Goal: Contribute content: Contribute content

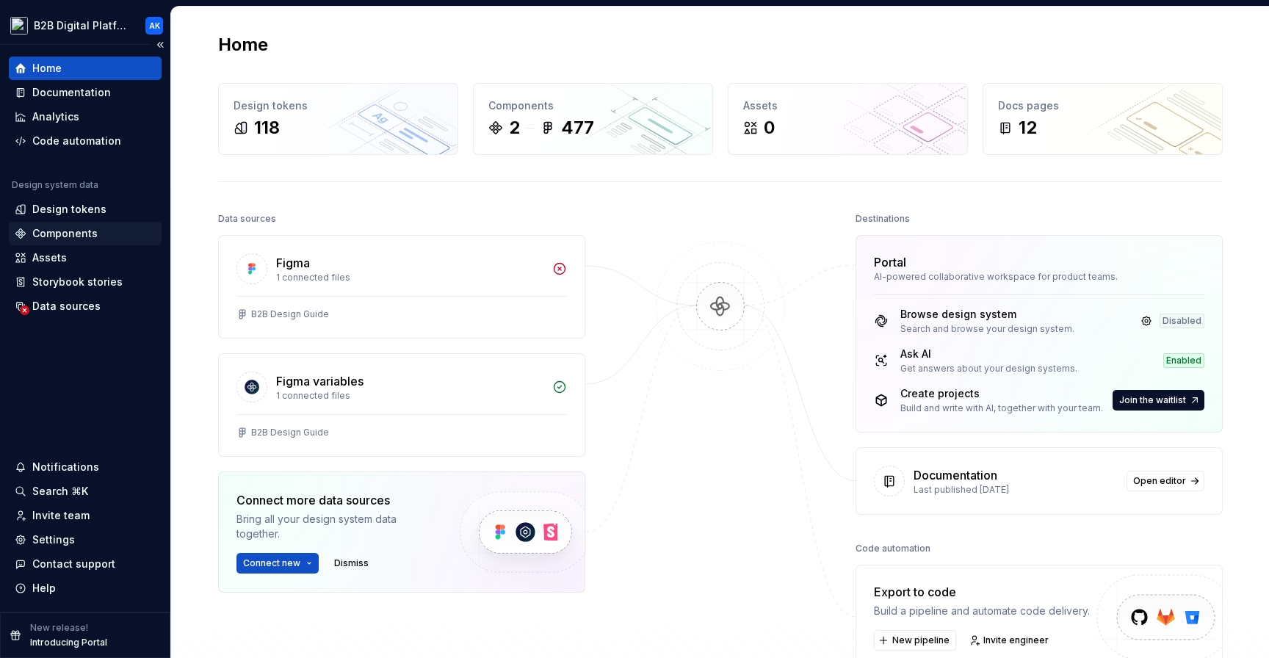
click at [101, 239] on div "Components" at bounding box center [85, 233] width 141 height 15
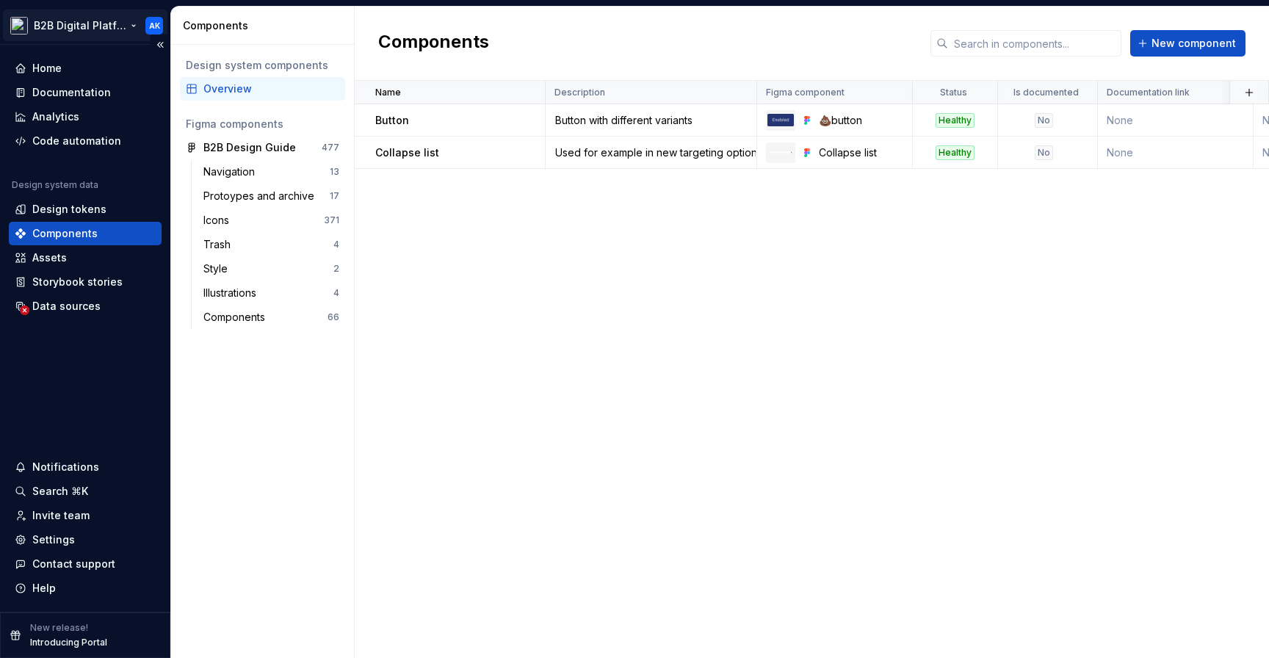
click at [113, 26] on html "B2B Digital Platform AK Home Documentation Analytics Code automation Design sys…" at bounding box center [634, 329] width 1269 height 658
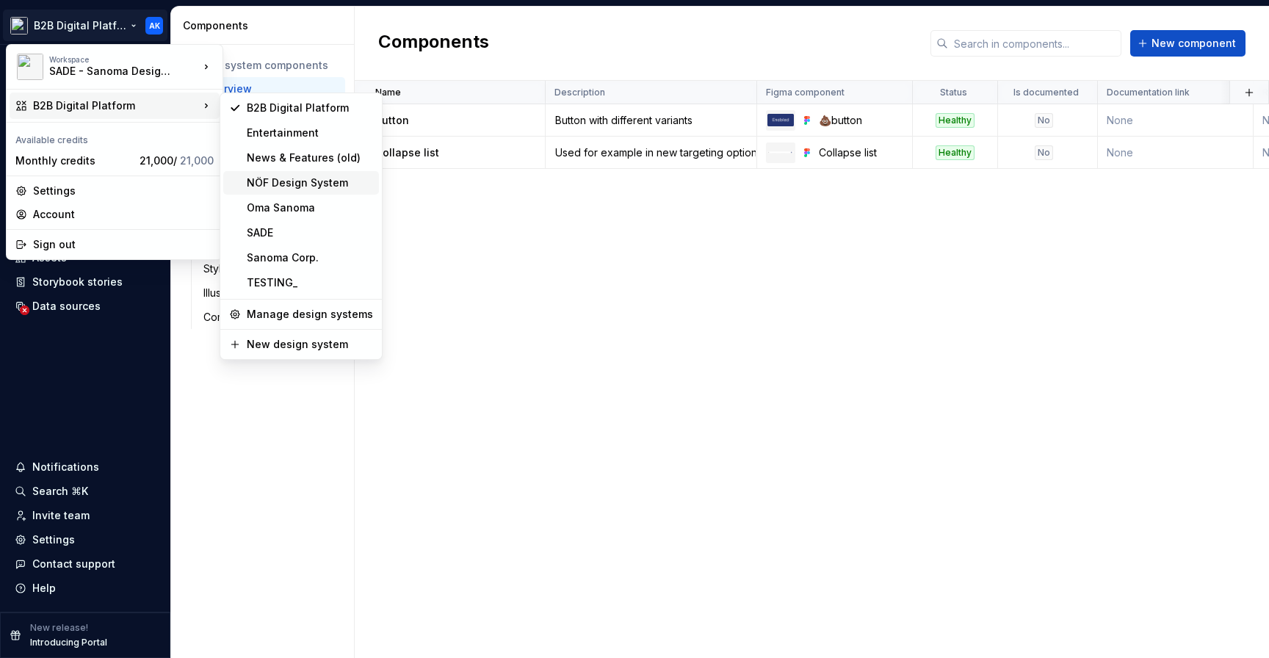
click at [354, 180] on div "NÖF Design System" at bounding box center [310, 182] width 126 height 15
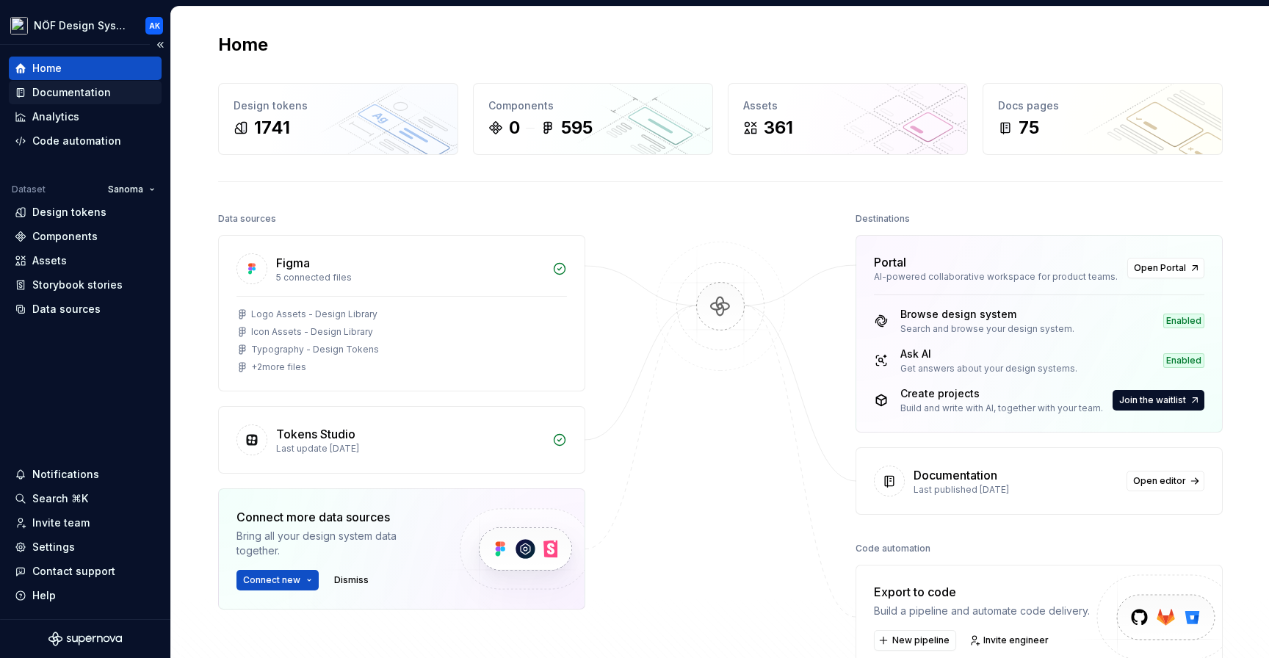
click at [113, 98] on div "Documentation" at bounding box center [85, 92] width 141 height 15
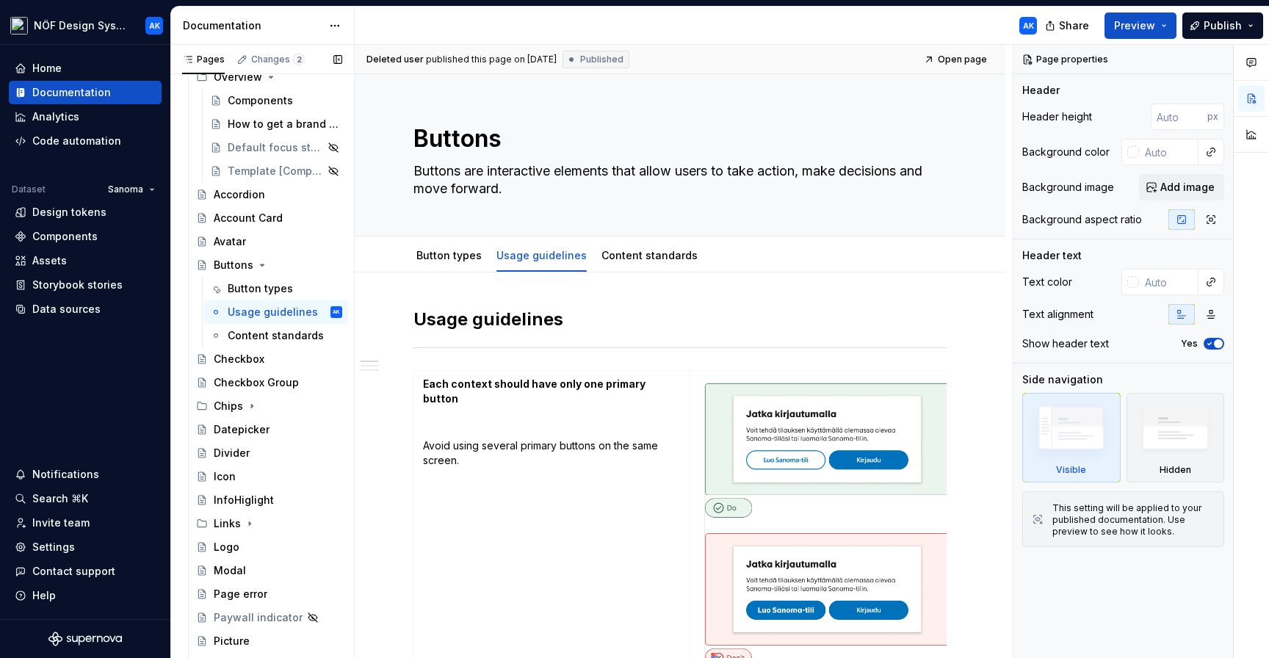
scroll to position [142, 0]
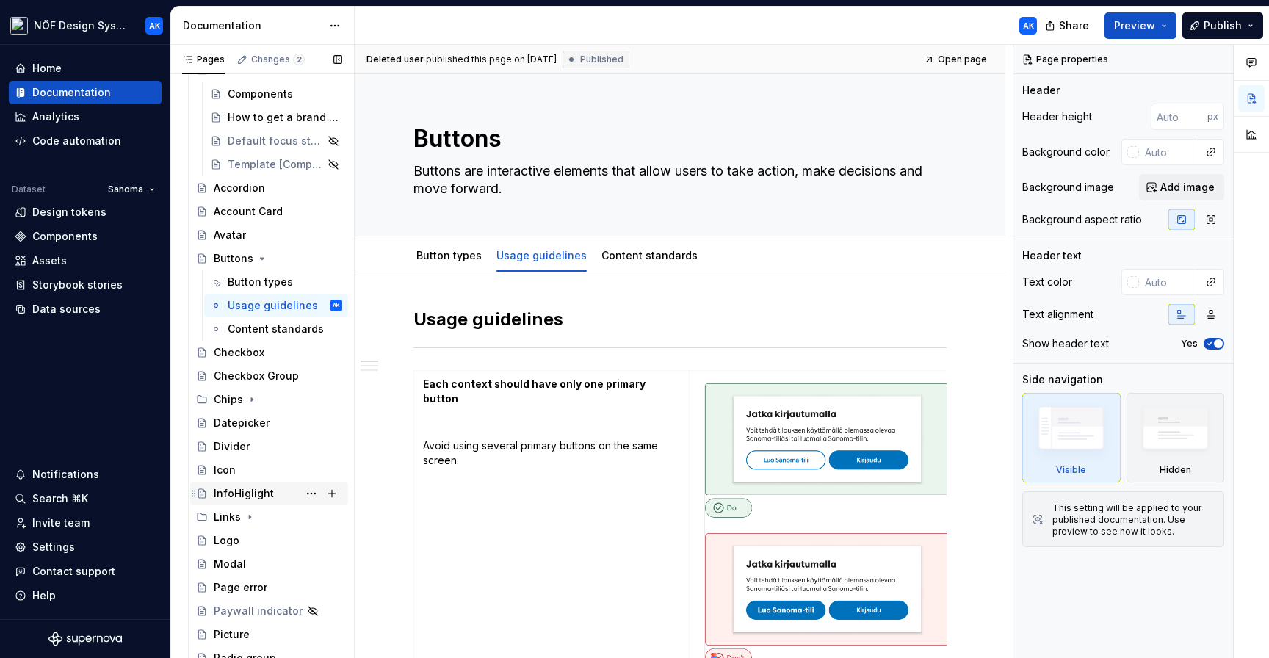
click at [264, 488] on div "InfoHiglight" at bounding box center [244, 493] width 60 height 15
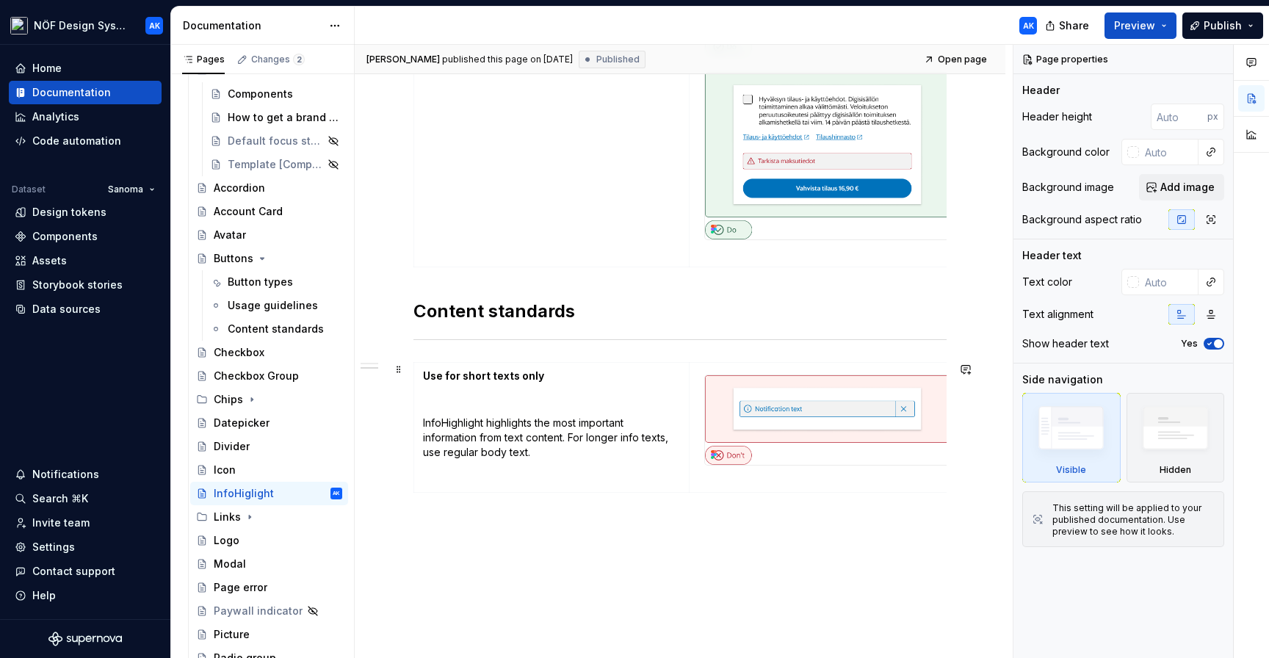
scroll to position [1101, 0]
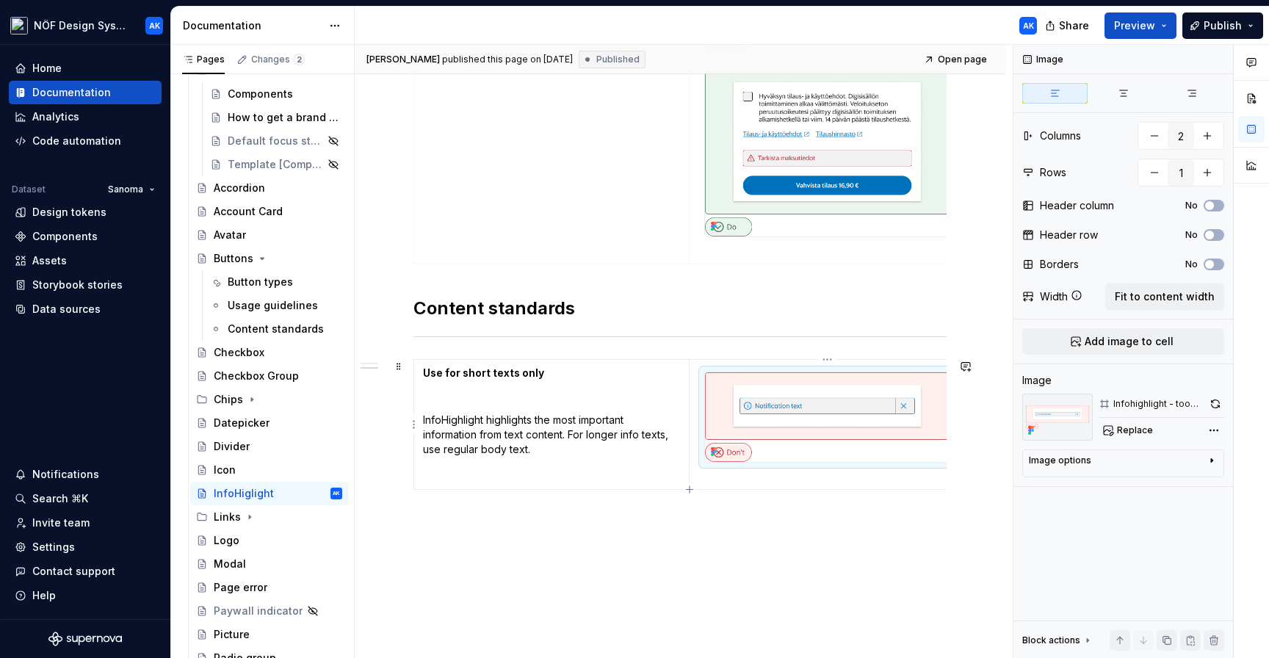
click at [845, 405] on img at bounding box center [827, 417] width 245 height 90
click at [828, 409] on img at bounding box center [827, 417] width 245 height 90
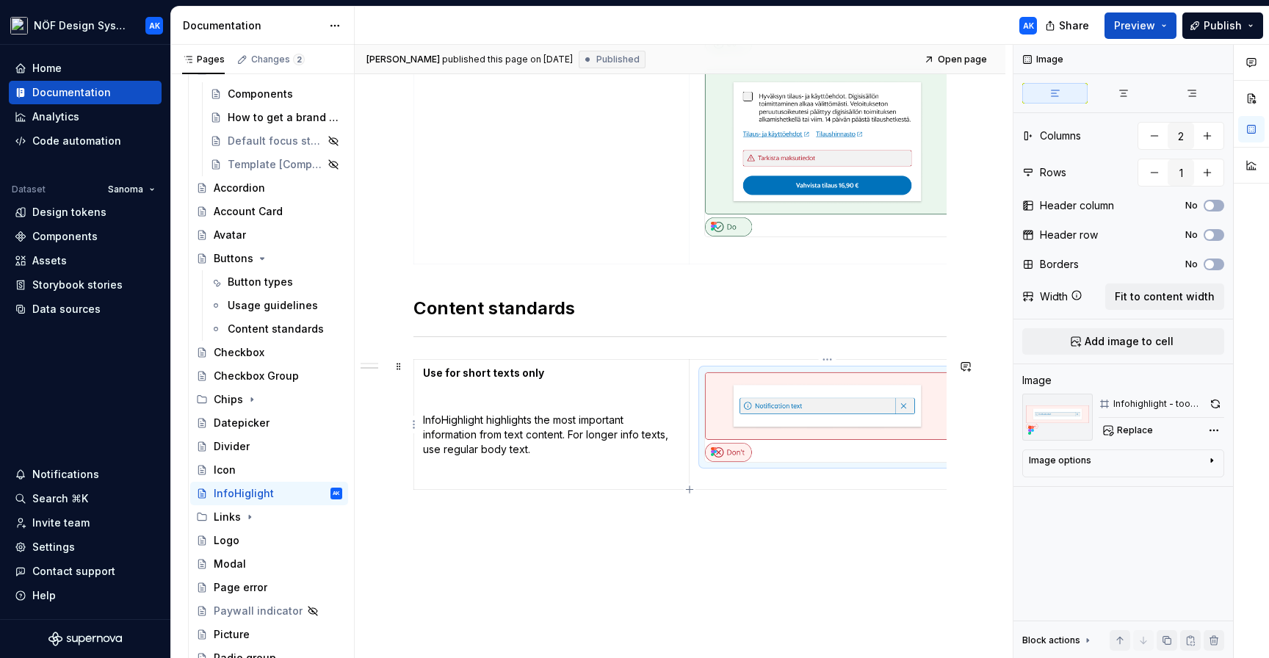
click at [828, 409] on img at bounding box center [827, 417] width 245 height 90
click at [1212, 402] on button "button" at bounding box center [1215, 404] width 18 height 21
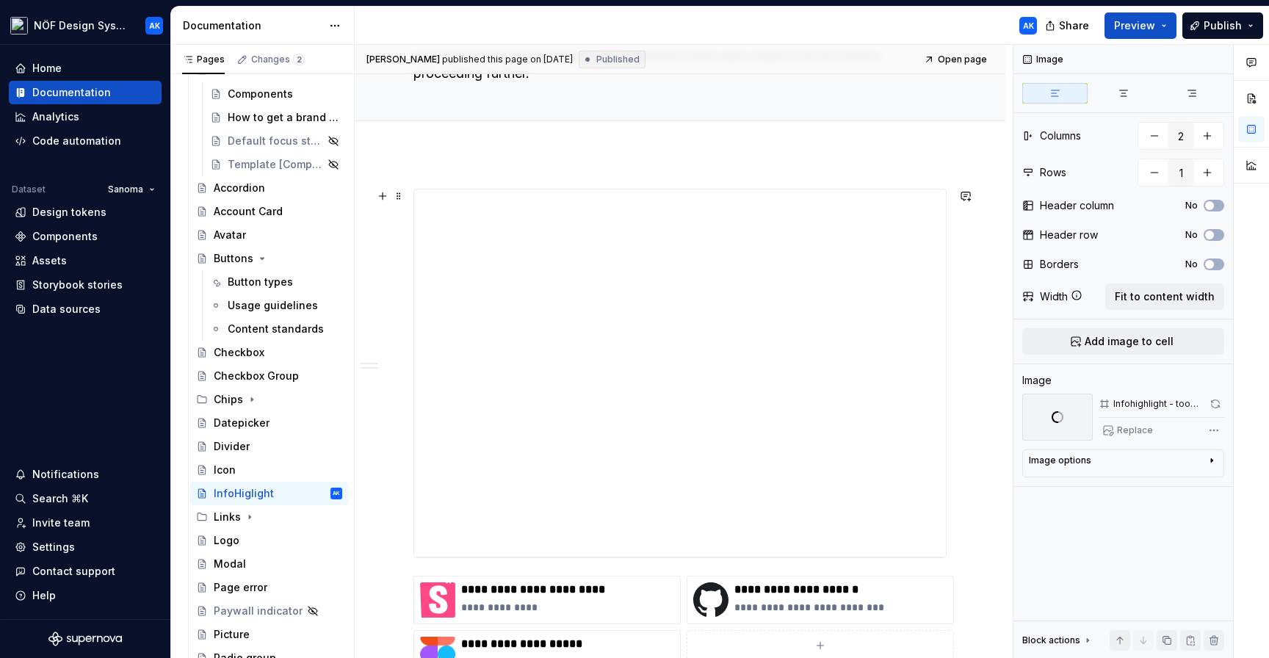
scroll to position [0, 0]
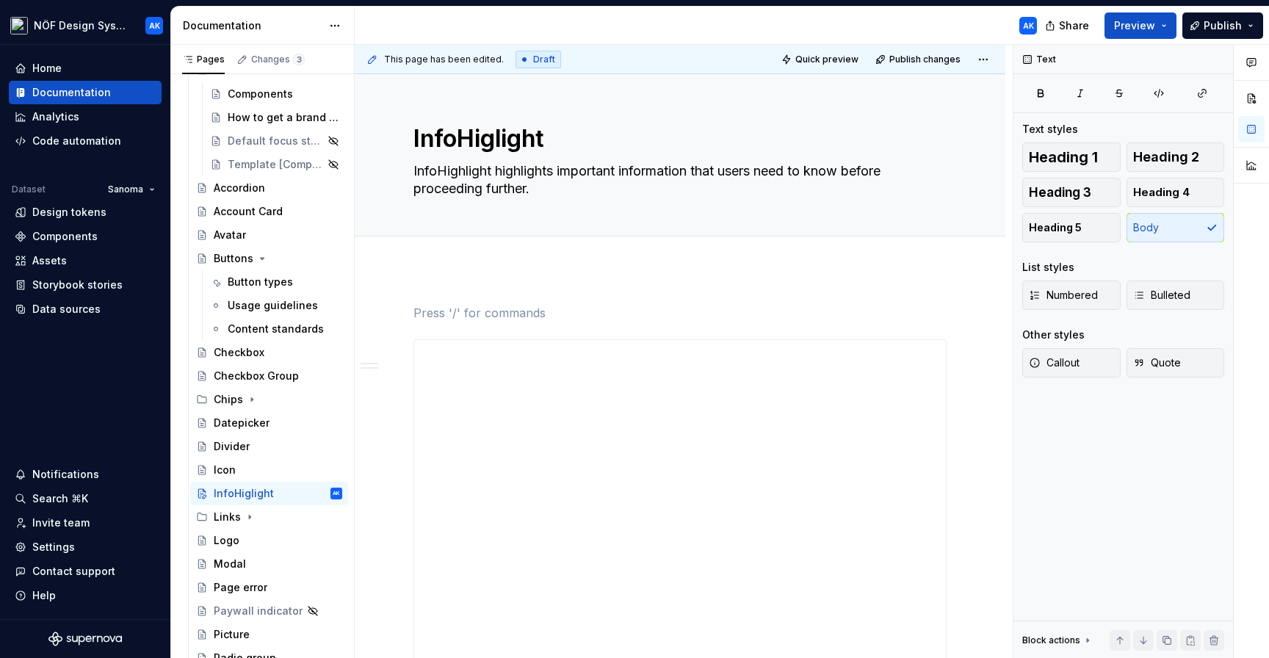
type textarea "*"
click at [413, 315] on p "InfoHighlight can contain text, UI Link, or both text and UI Link." at bounding box center [679, 313] width 533 height 18
click at [782, 314] on p "InfoHighlight can contain text, UI Link, or both text and UI Link." at bounding box center [679, 313] width 533 height 18
click at [489, 314] on p "InfoHighlight can contain text, UI Link, or both text and UI Link." at bounding box center [679, 313] width 533 height 18
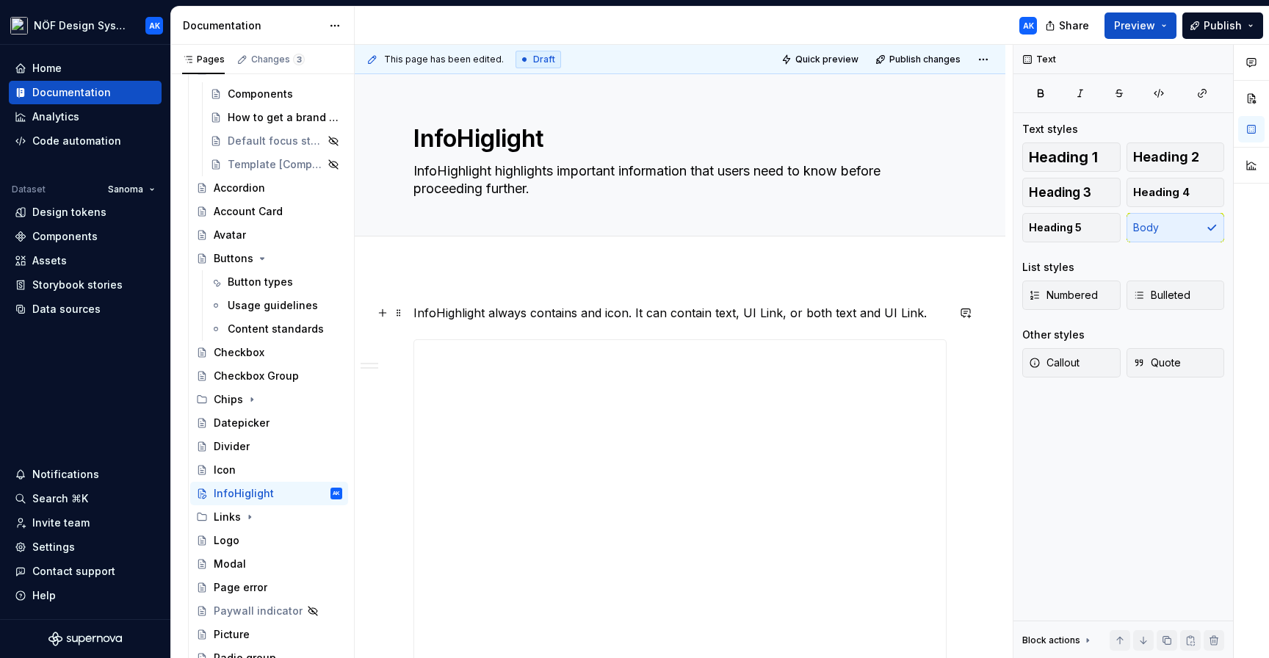
click at [669, 312] on p "InfoHighlight always contains and icon. It can contain text, UI Link, or both t…" at bounding box center [679, 313] width 533 height 18
click at [946, 316] on p "InfoHighlight always contains and icon. It can also contain text, UI Link, or b…" at bounding box center [679, 321] width 533 height 35
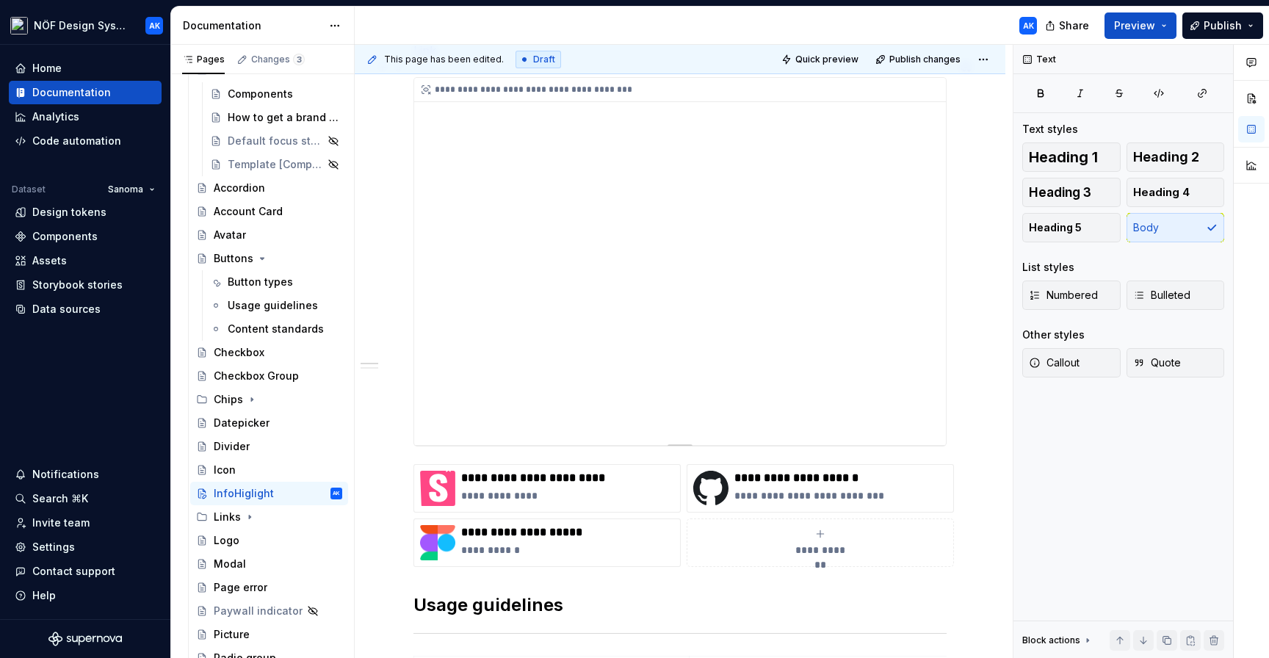
scroll to position [259, 0]
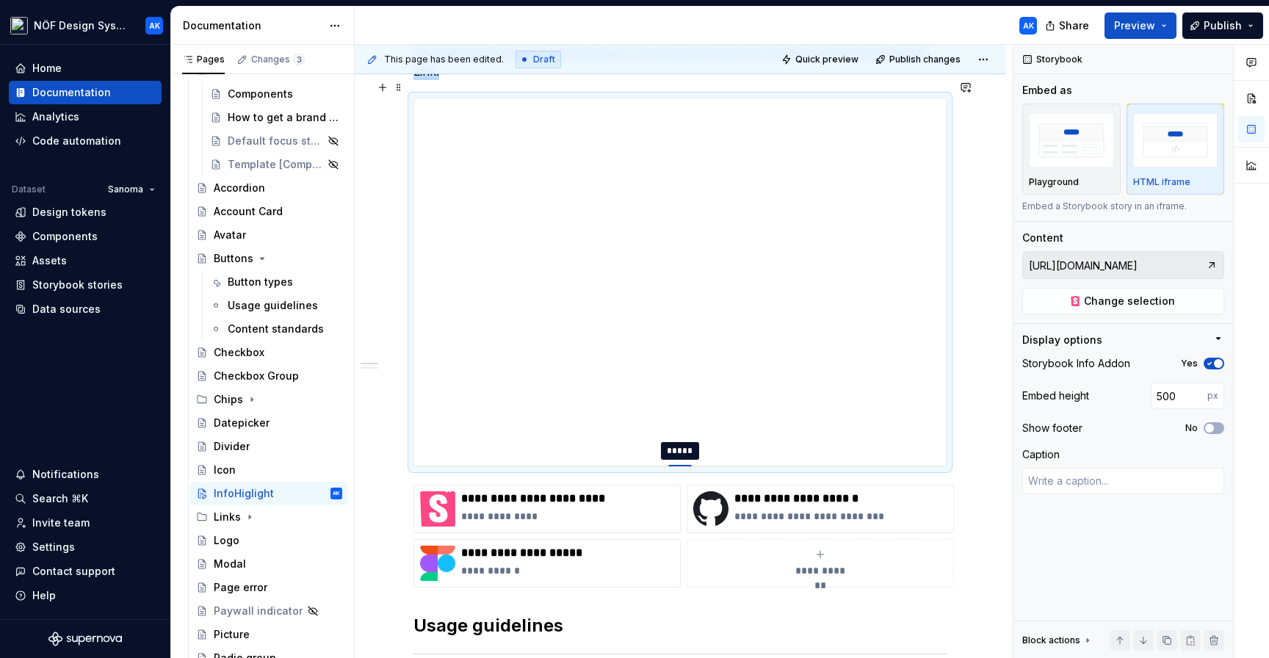
type textarea "*"
type input "517"
type textarea "*"
type input "521"
type textarea "*"
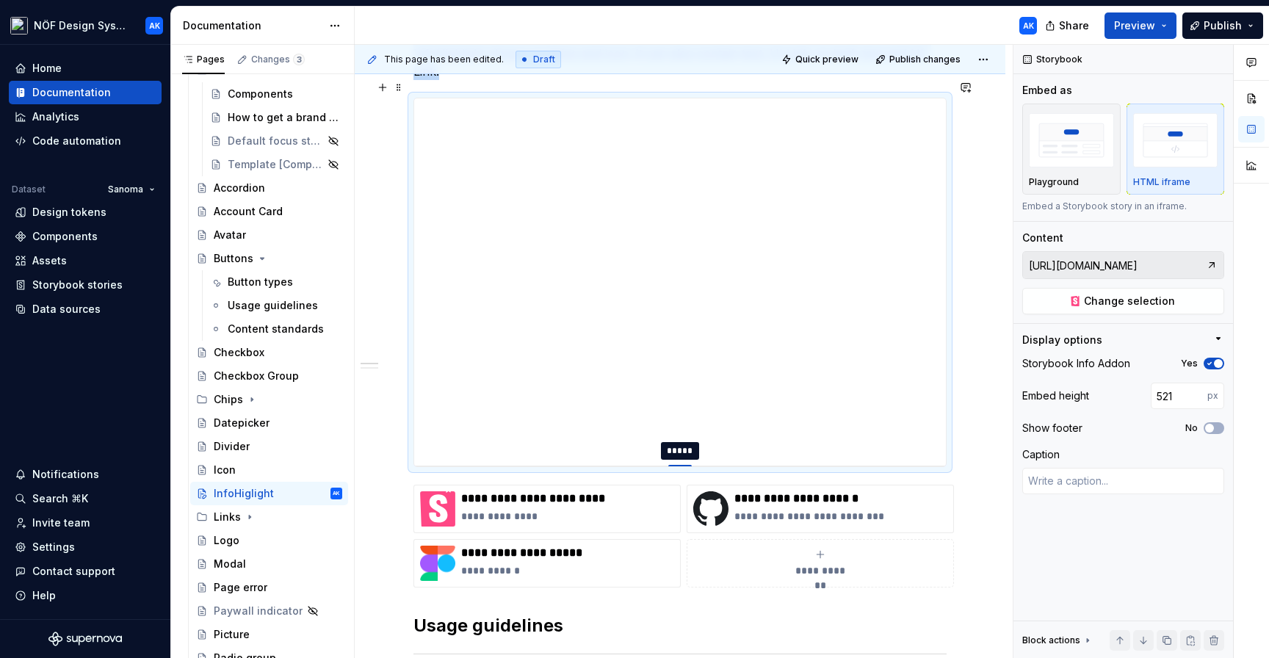
type input "531"
type textarea "*"
type input "535"
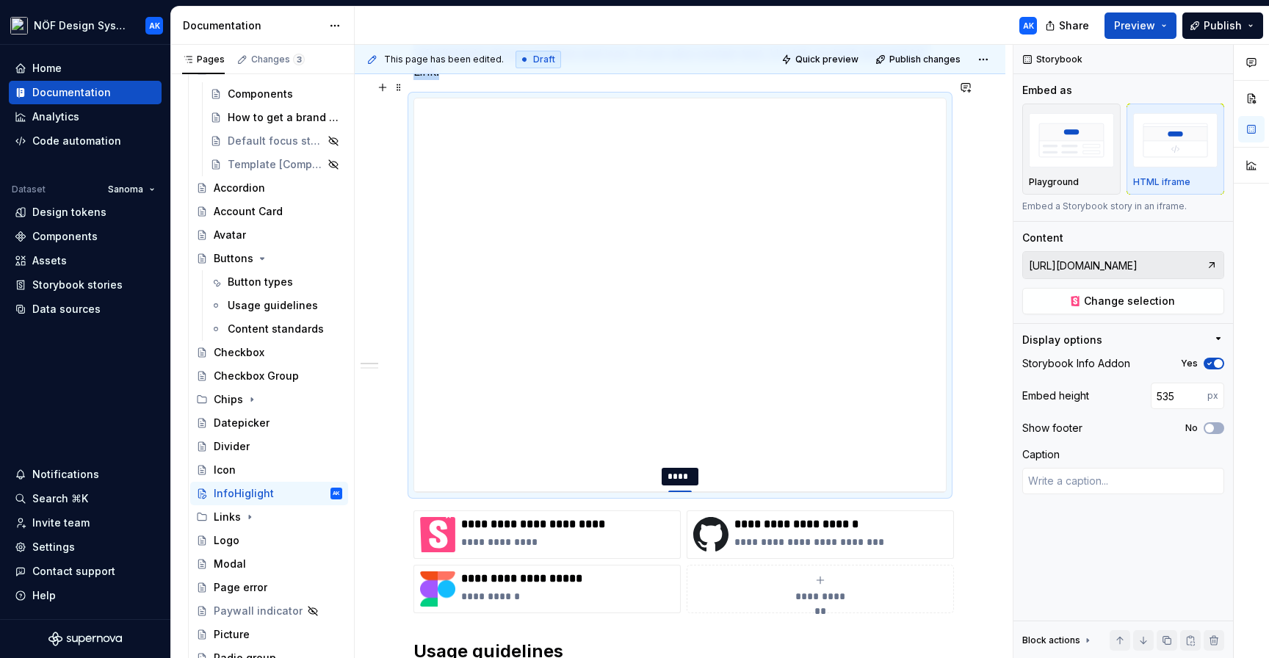
type textarea "*"
type input "539"
type textarea "*"
type input "543"
type textarea "*"
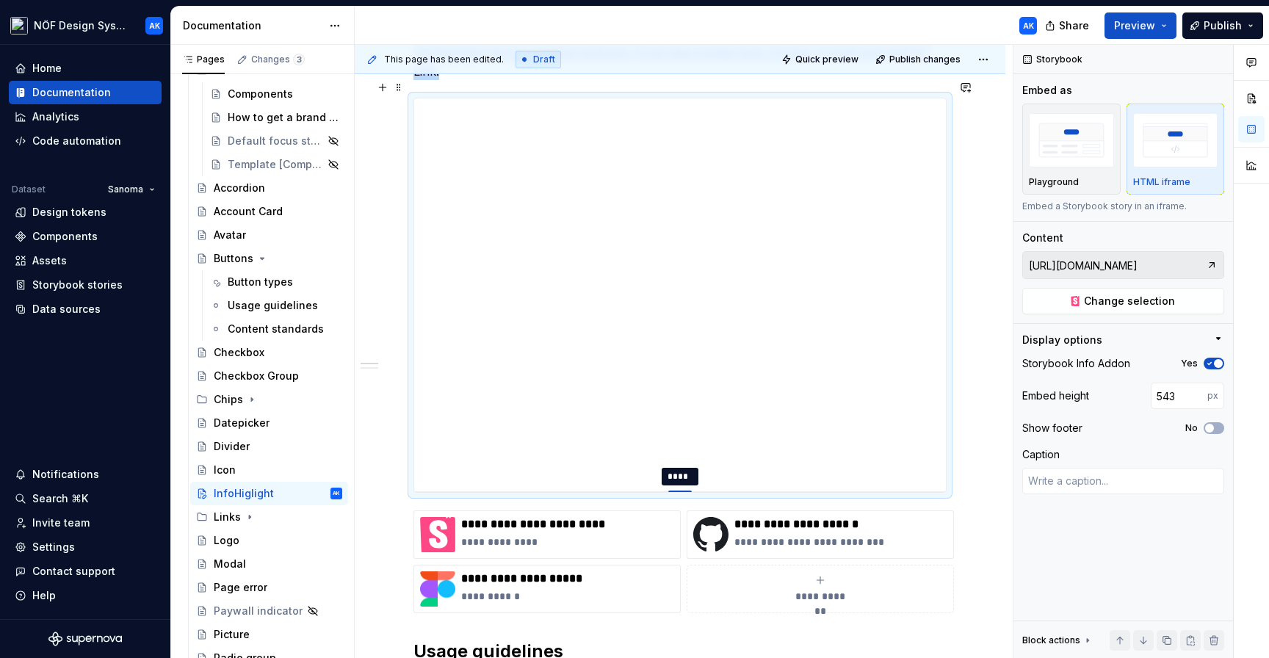
type input "548"
type textarea "*"
type input "551"
type textarea "*"
type input "553"
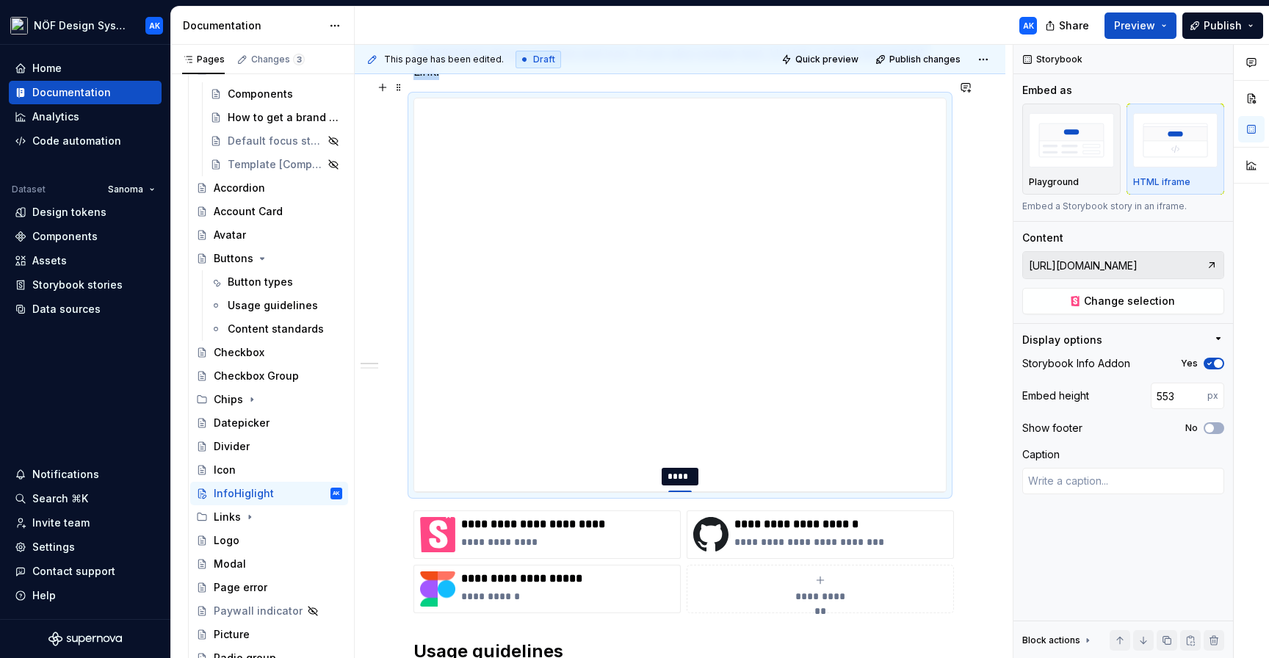
type textarea "*"
type input "559"
type textarea "*"
type input "563"
type textarea "*"
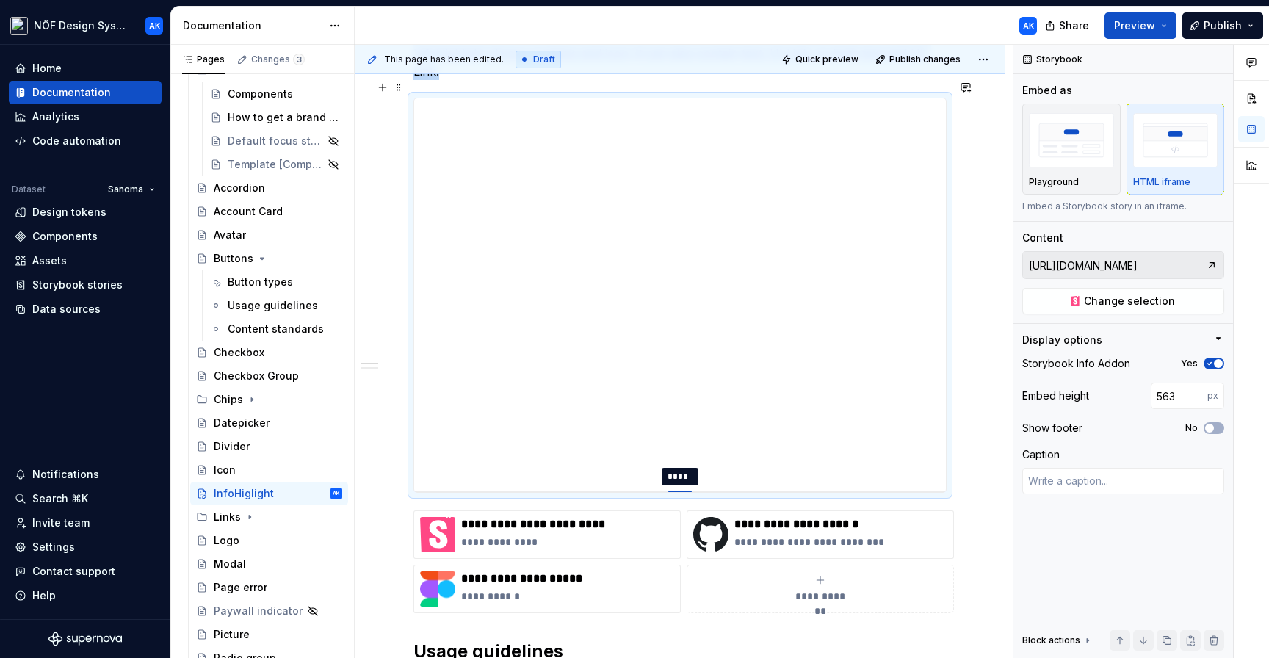
type input "565"
type textarea "*"
type input "568"
type textarea "*"
type input "569"
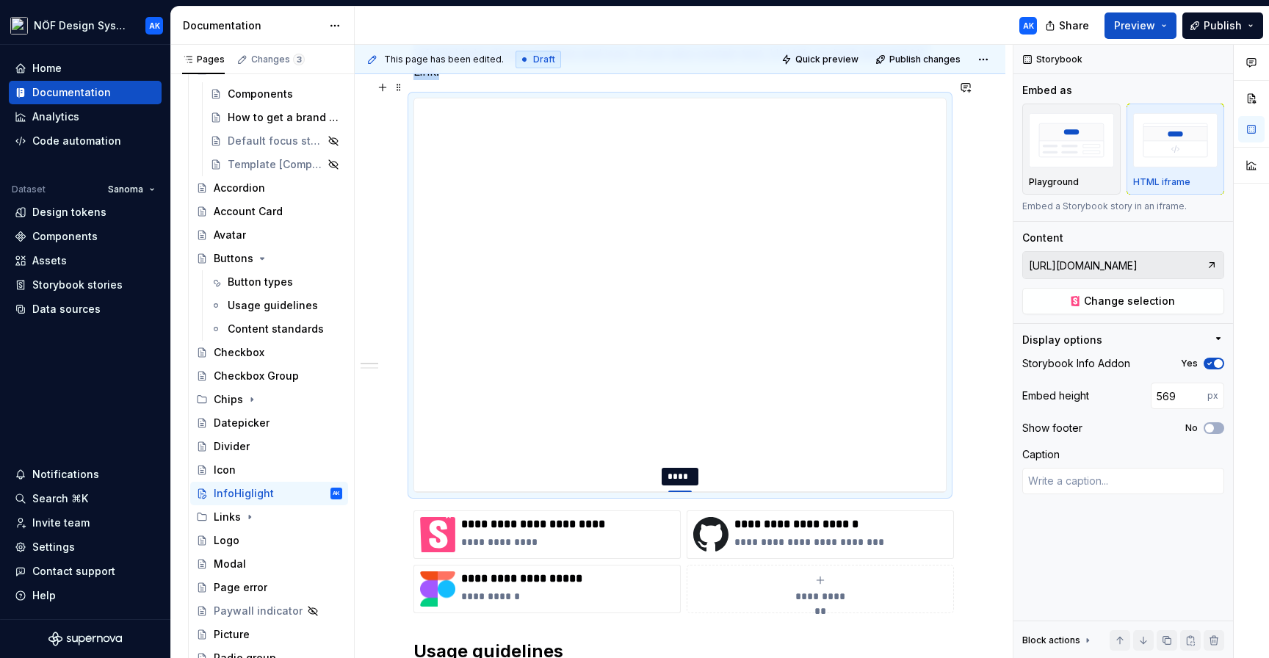
type textarea "*"
type input "570"
type textarea "*"
type input "571"
type textarea "*"
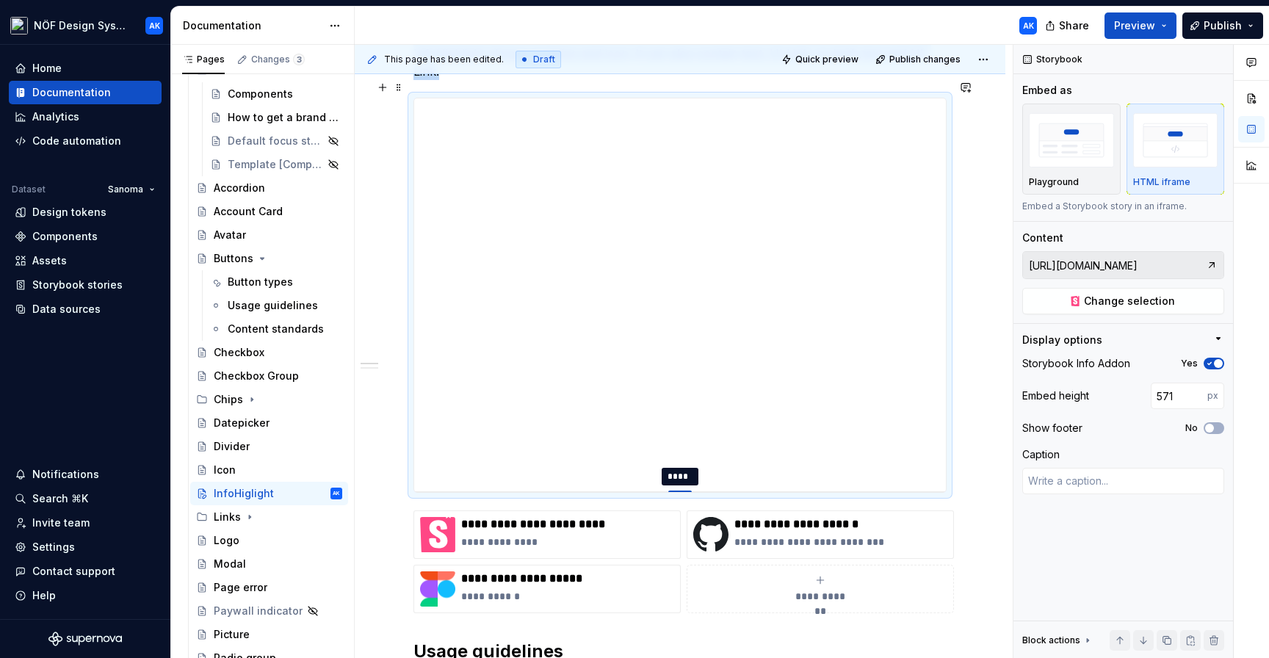
type input "572"
type textarea "*"
type input "573"
type textarea "*"
type input "574"
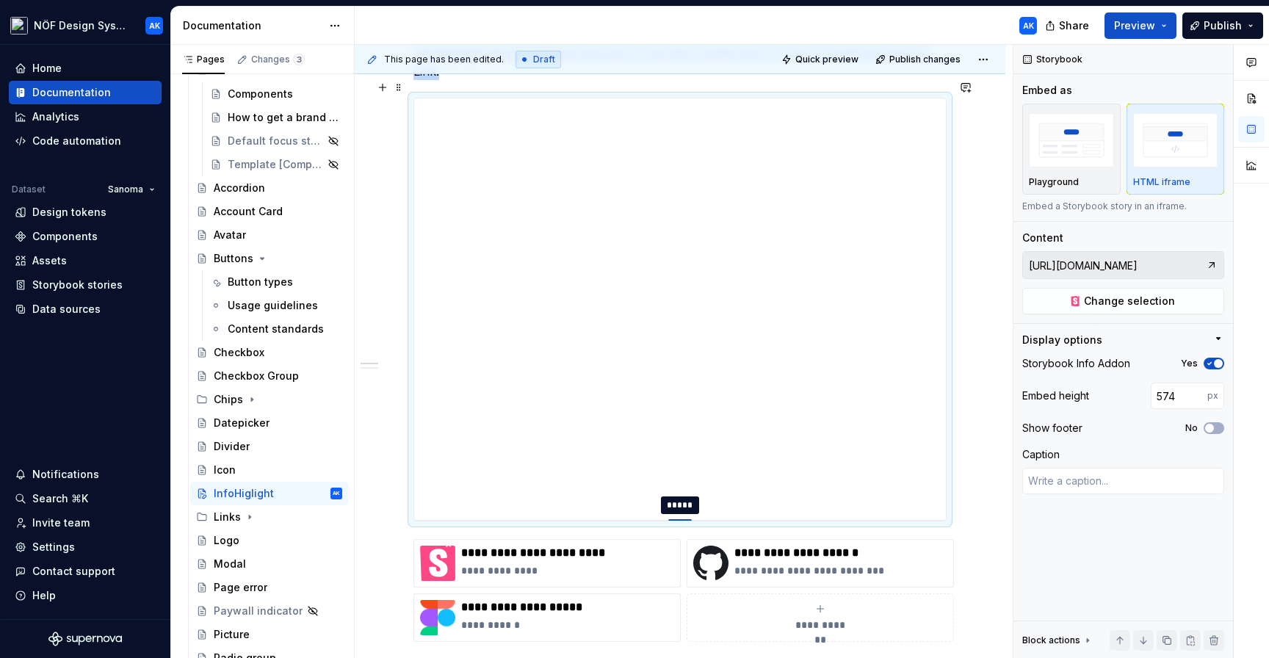
type textarea "*"
type input "590"
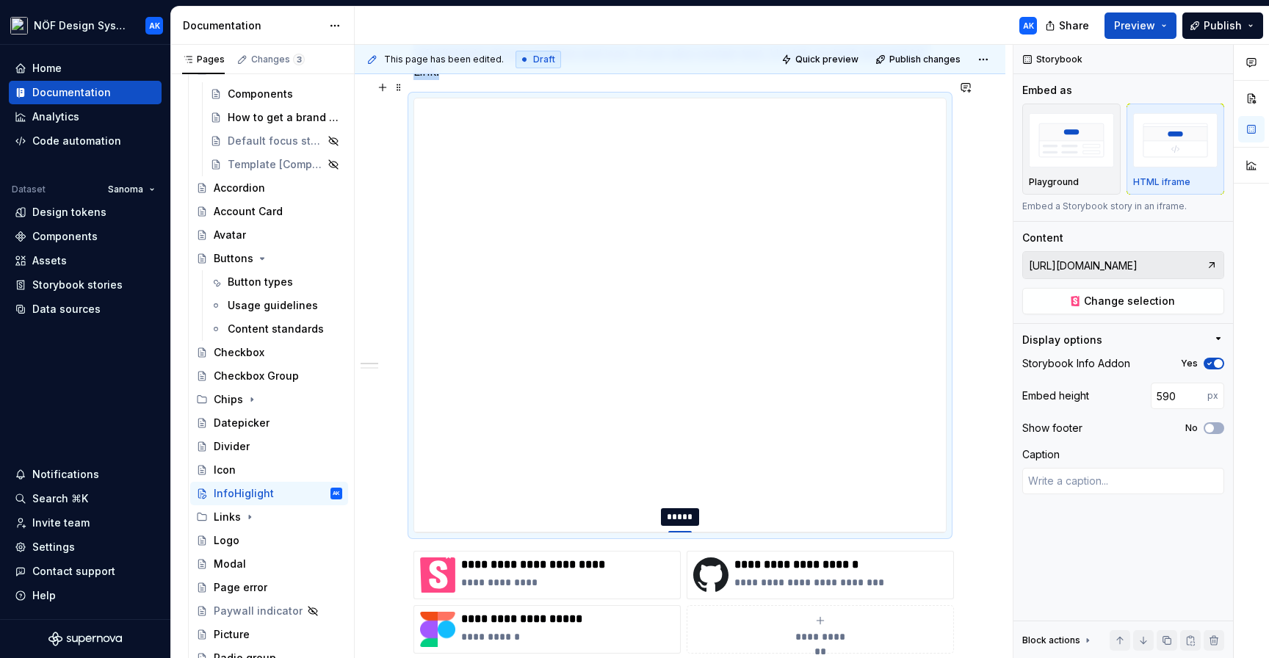
type textarea "*"
type input "593"
type textarea "*"
type input "595"
type textarea "*"
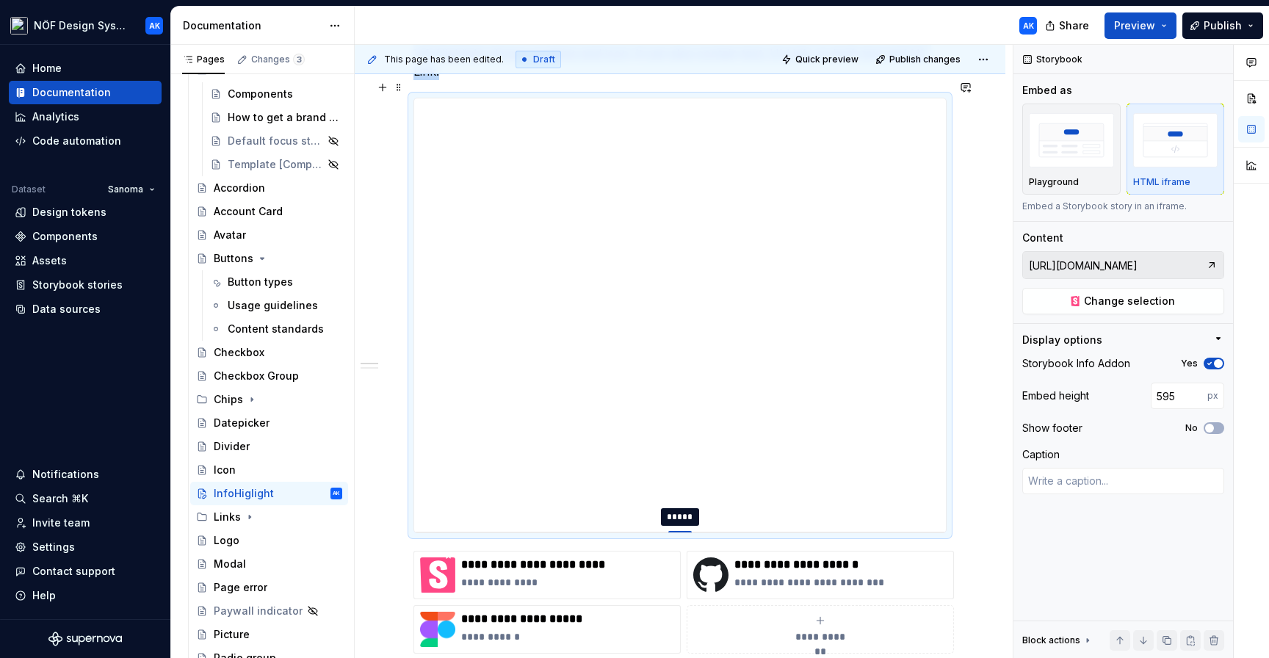
type input "597"
type textarea "*"
type input "599"
type textarea "*"
type input "600"
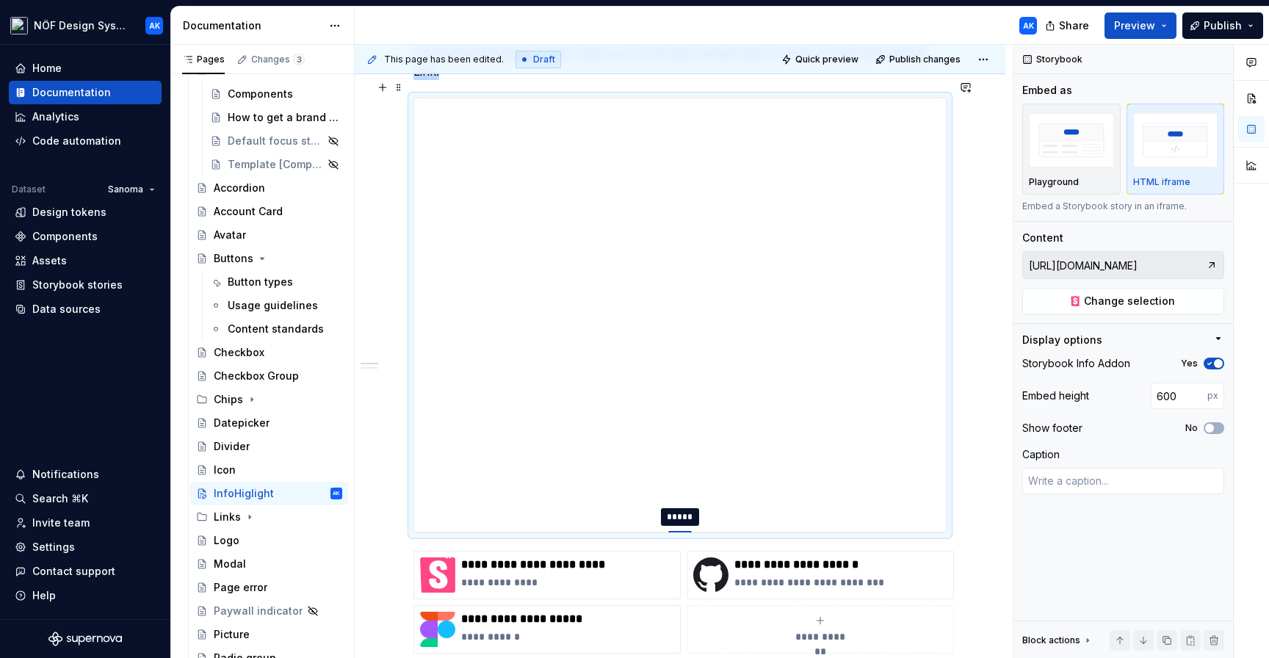
type textarea "*"
type input "602"
type textarea "*"
type input "603"
type textarea "*"
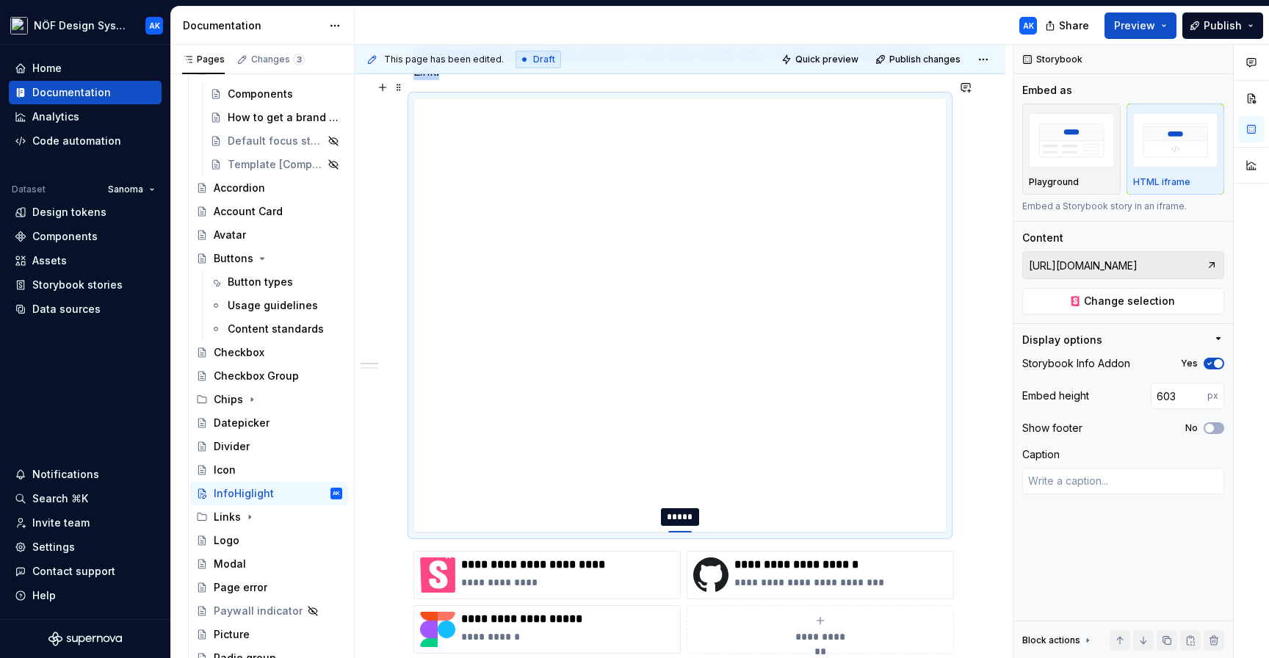
type input "604"
type textarea "*"
type input "605"
type textarea "*"
type input "606"
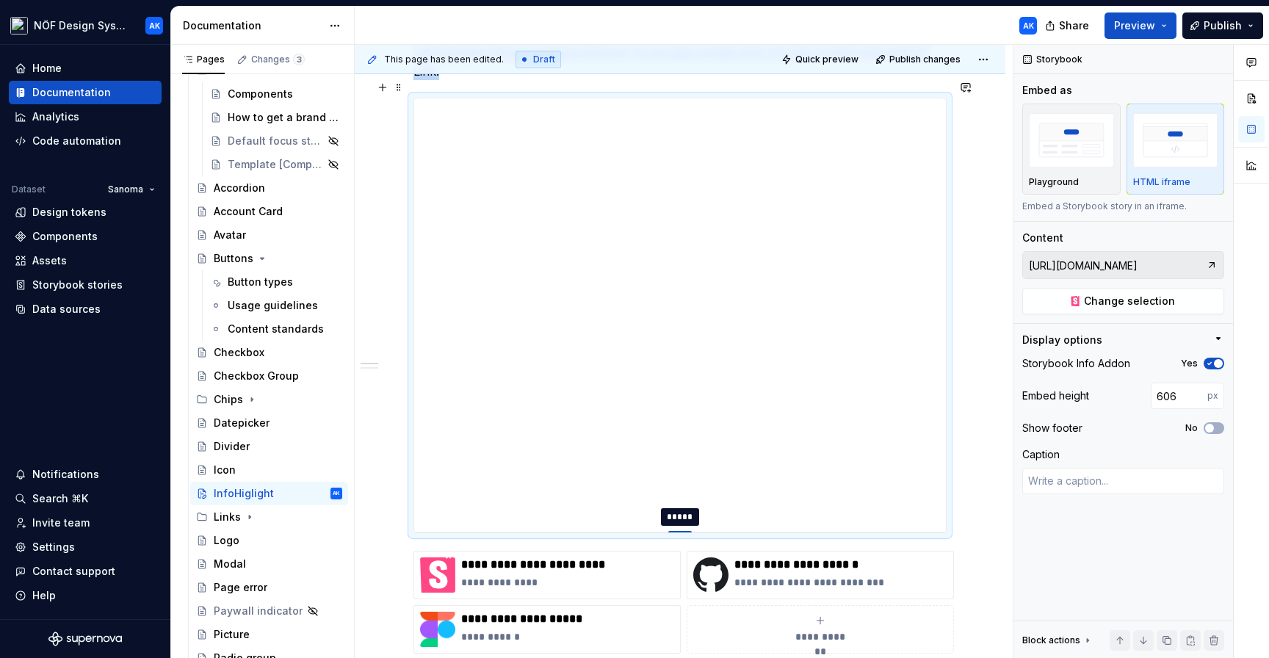
type textarea "*"
type input "607"
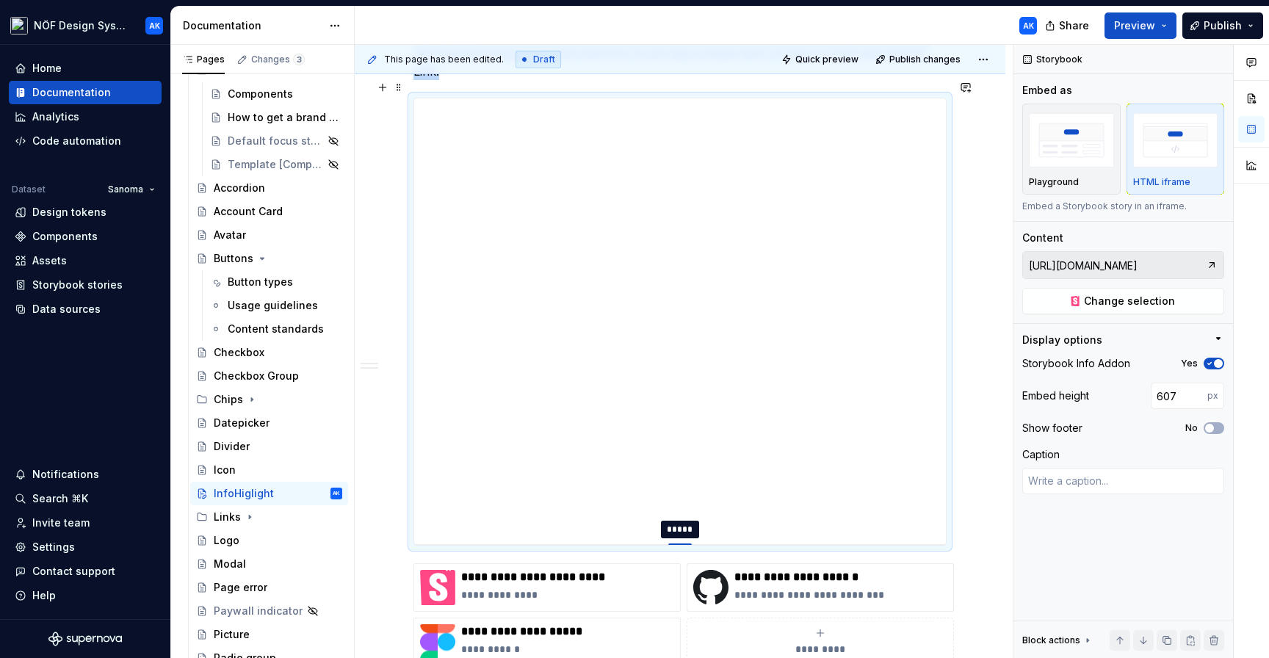
type textarea "*"
type input "606"
drag, startPoint x: 686, startPoint y: 446, endPoint x: 680, endPoint y: 526, distance: 79.5
click at [680, 543] on div at bounding box center [679, 544] width 23 height 3
type textarea "*"
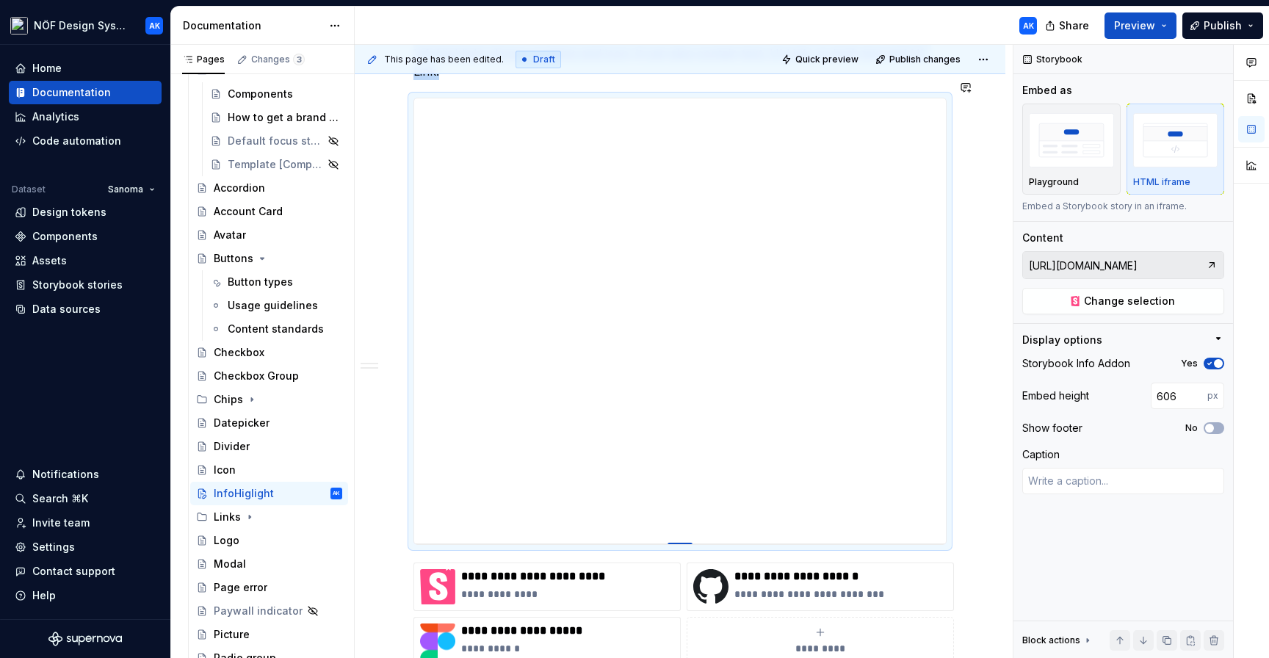
type input "607"
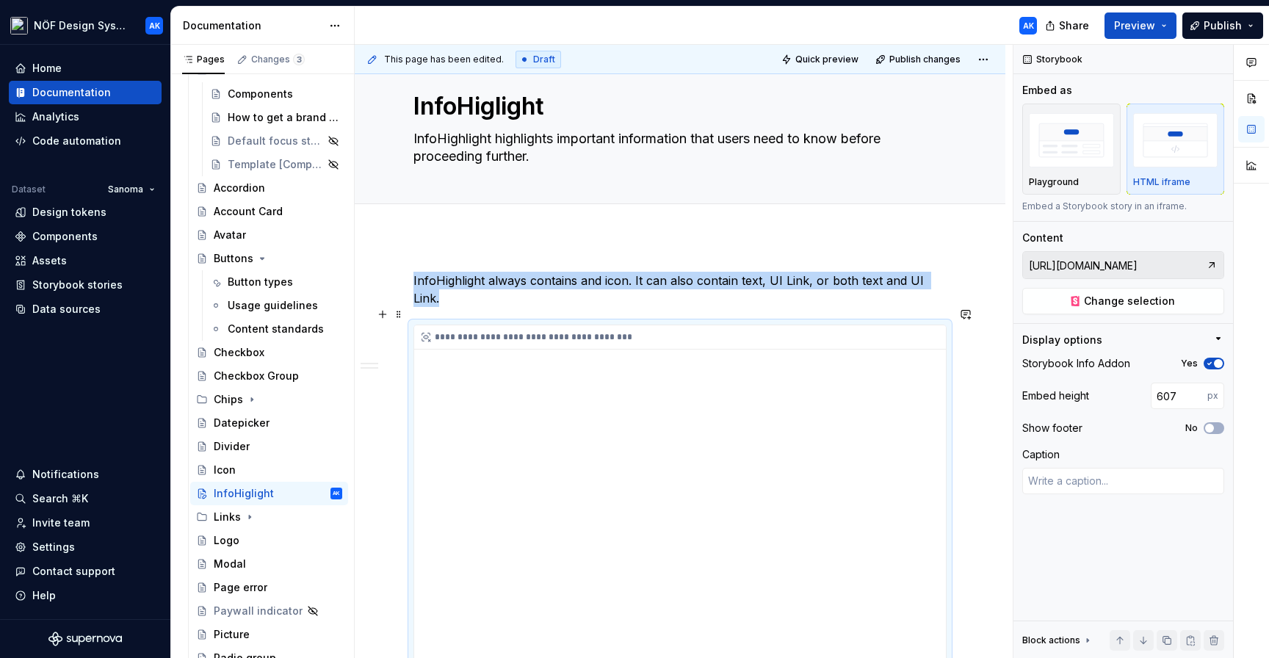
scroll to position [33, 0]
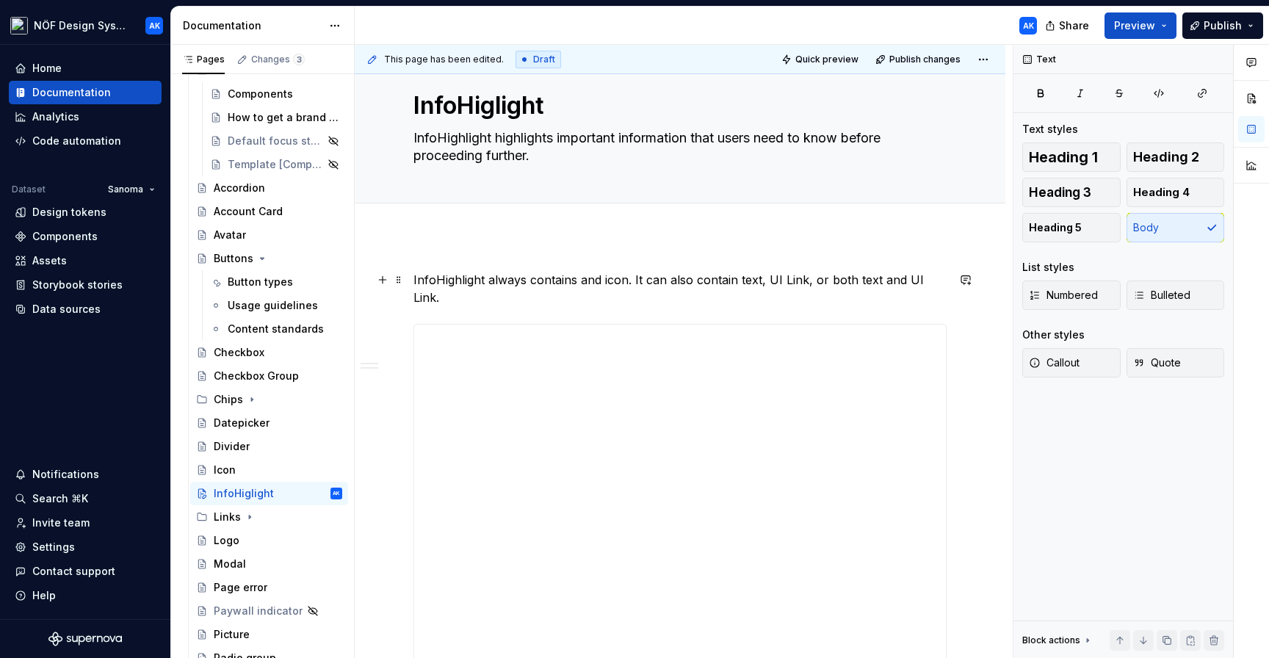
click at [600, 282] on p "InfoHighlight always contains and icon. It can also contain text, UI Link, or b…" at bounding box center [679, 288] width 533 height 35
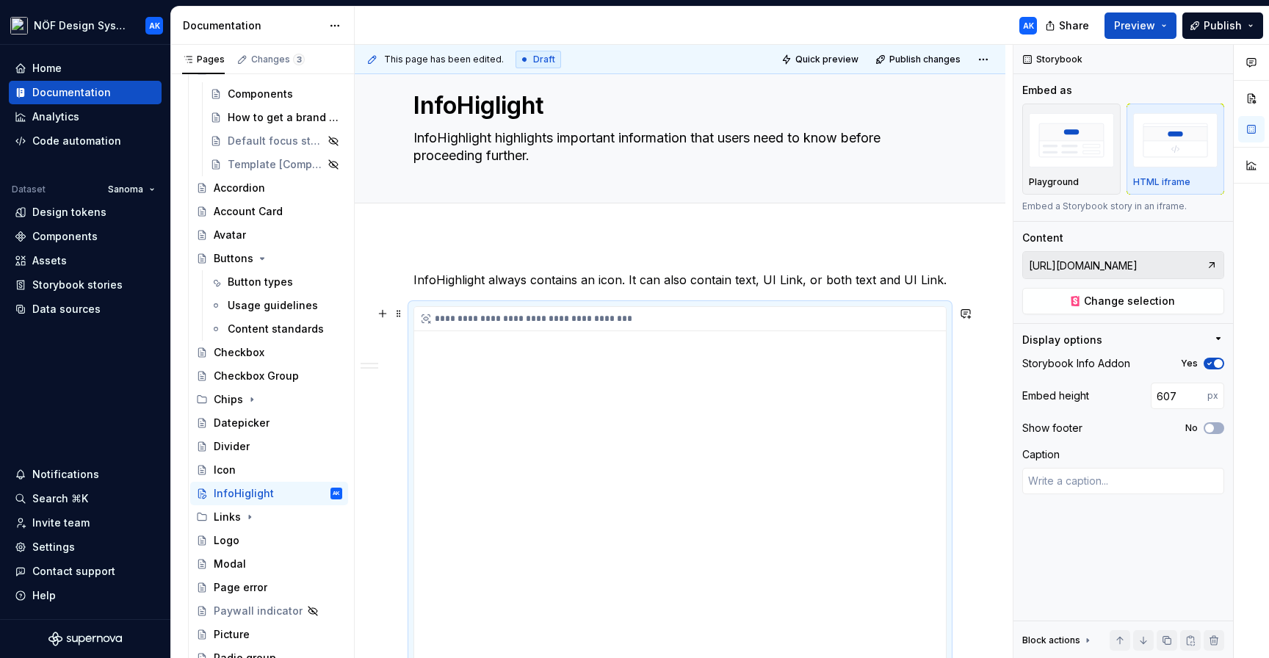
click at [644, 523] on div "**********" at bounding box center [680, 530] width 532 height 446
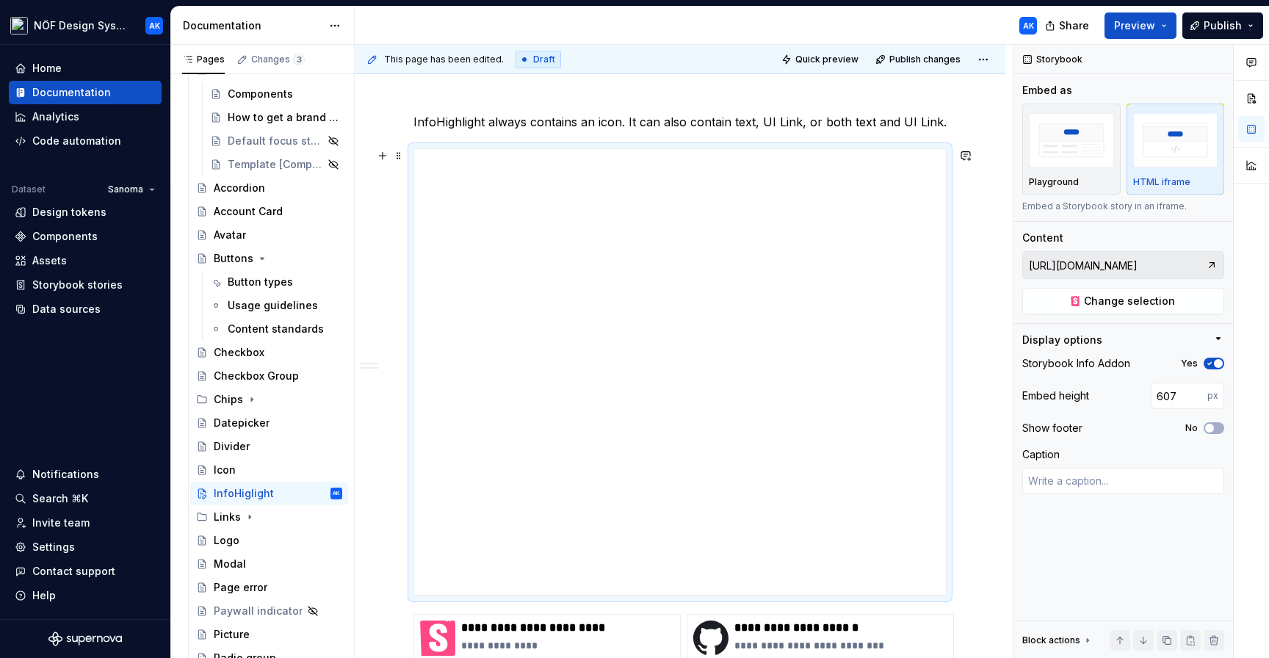
scroll to position [197, 0]
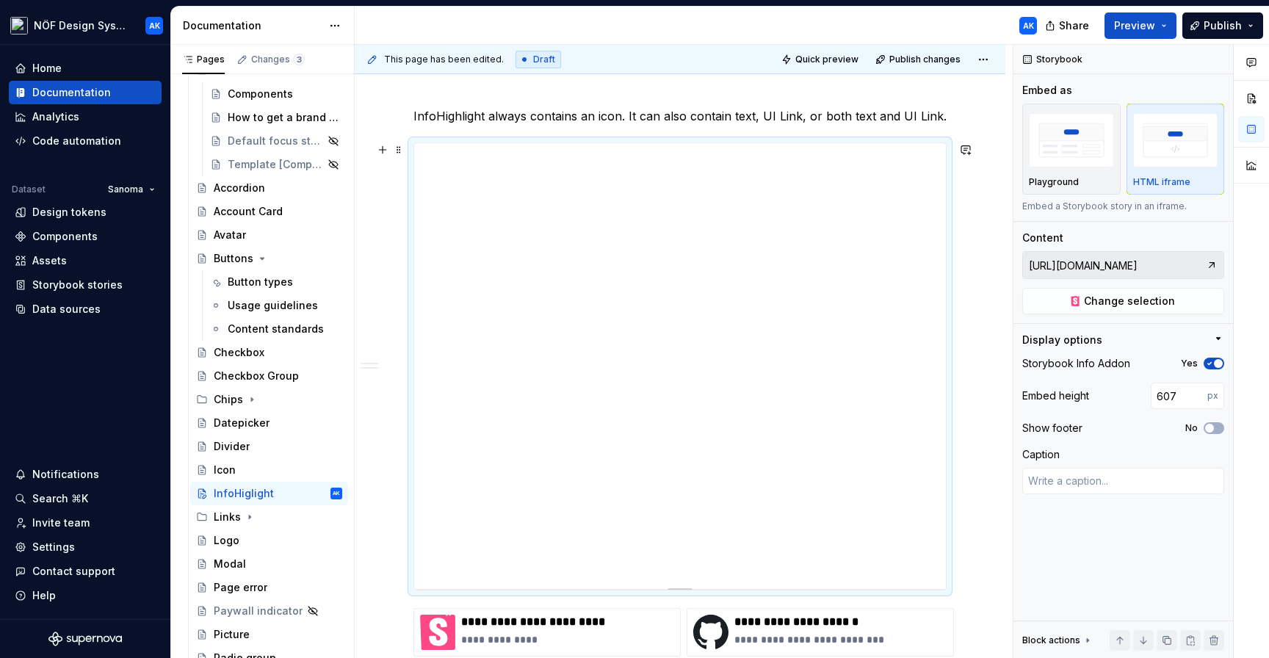
type textarea "*"
type input "606"
type textarea "*"
type input "602"
type textarea "*"
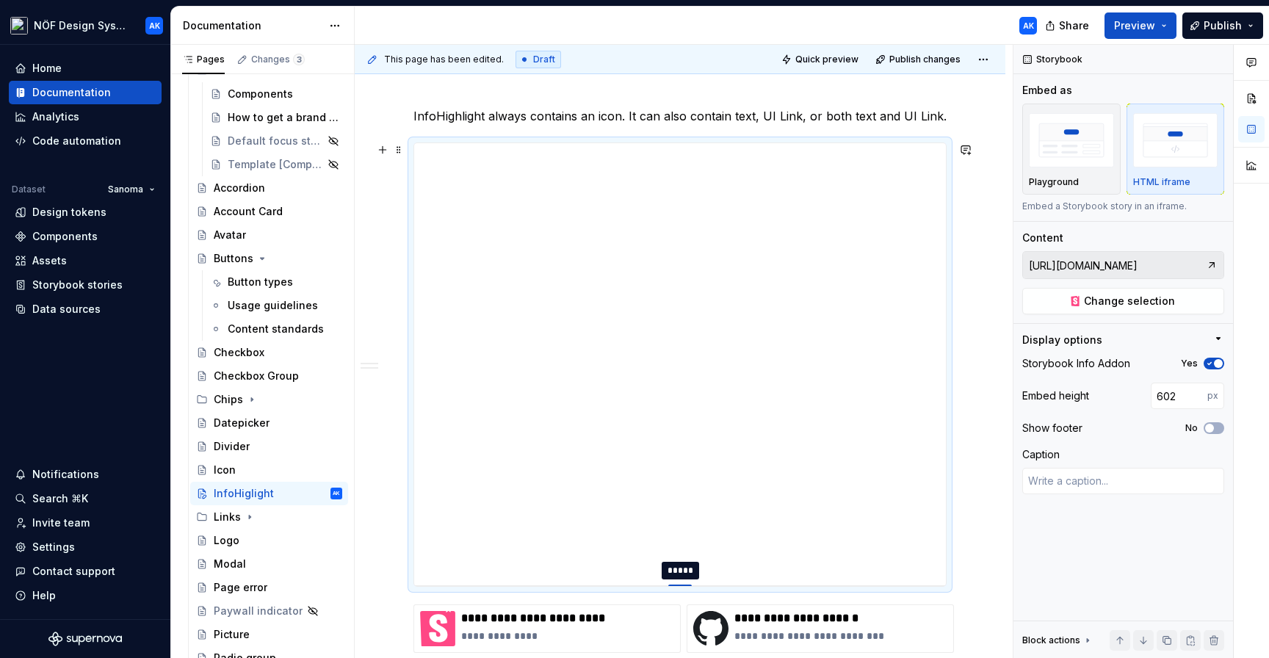
type input "587"
type textarea "*"
type input "579"
type textarea "*"
type input "570"
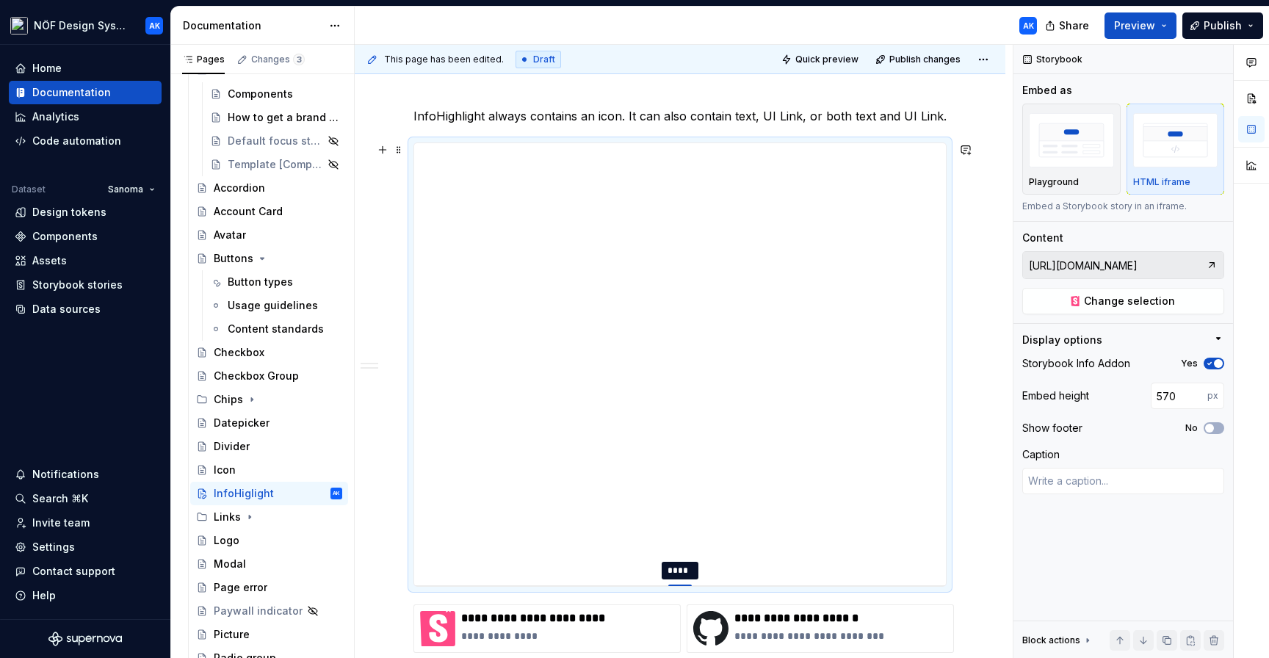
type textarea "*"
type input "567"
type textarea "*"
type input "561"
type textarea "*"
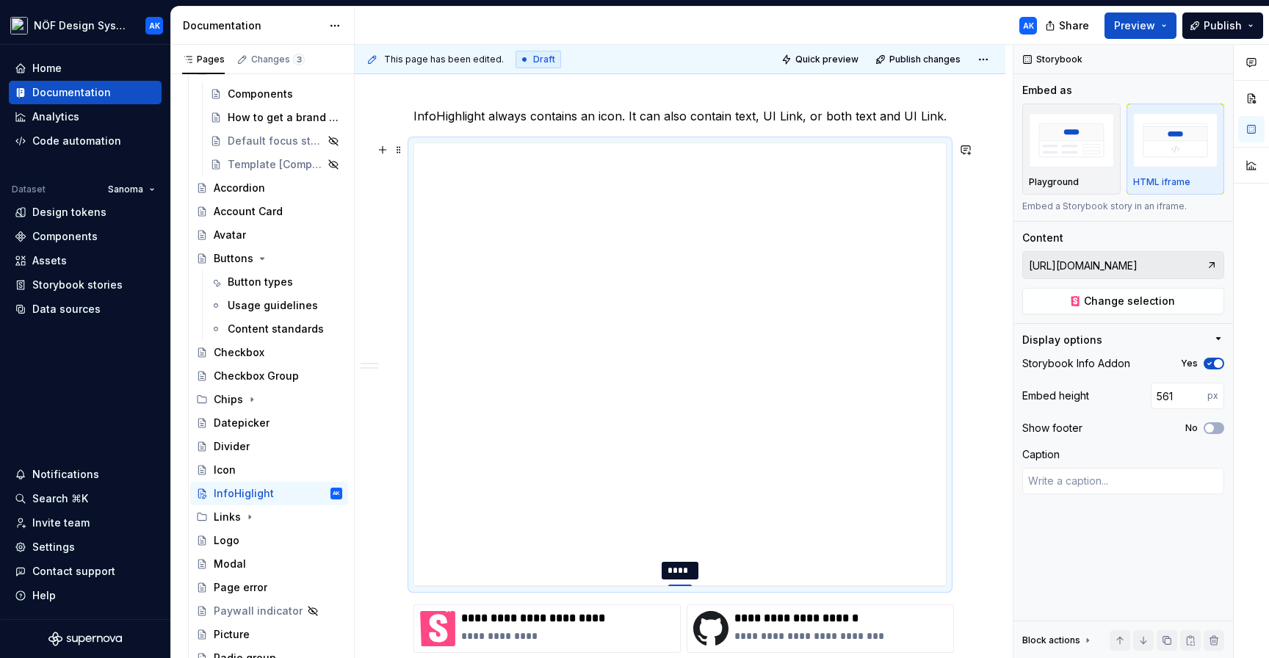
type input "557"
type textarea "*"
type input "556"
type textarea "*"
type input "554"
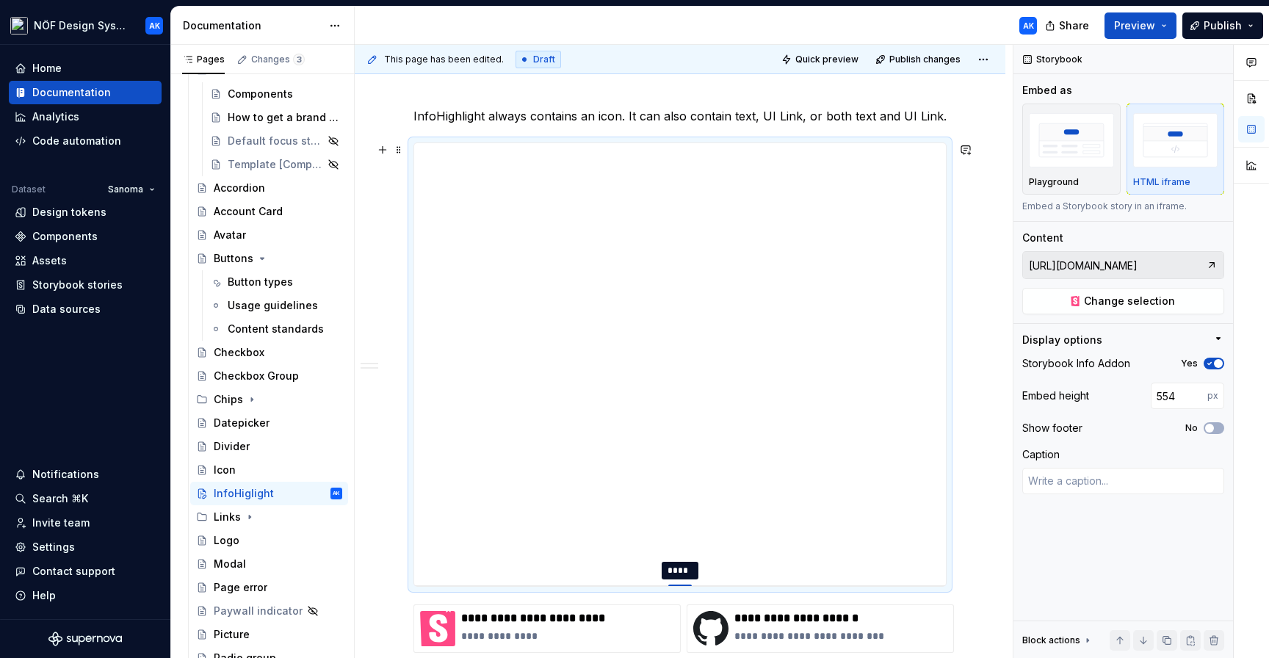
type textarea "*"
type input "548"
type textarea "*"
type input "545"
type textarea "*"
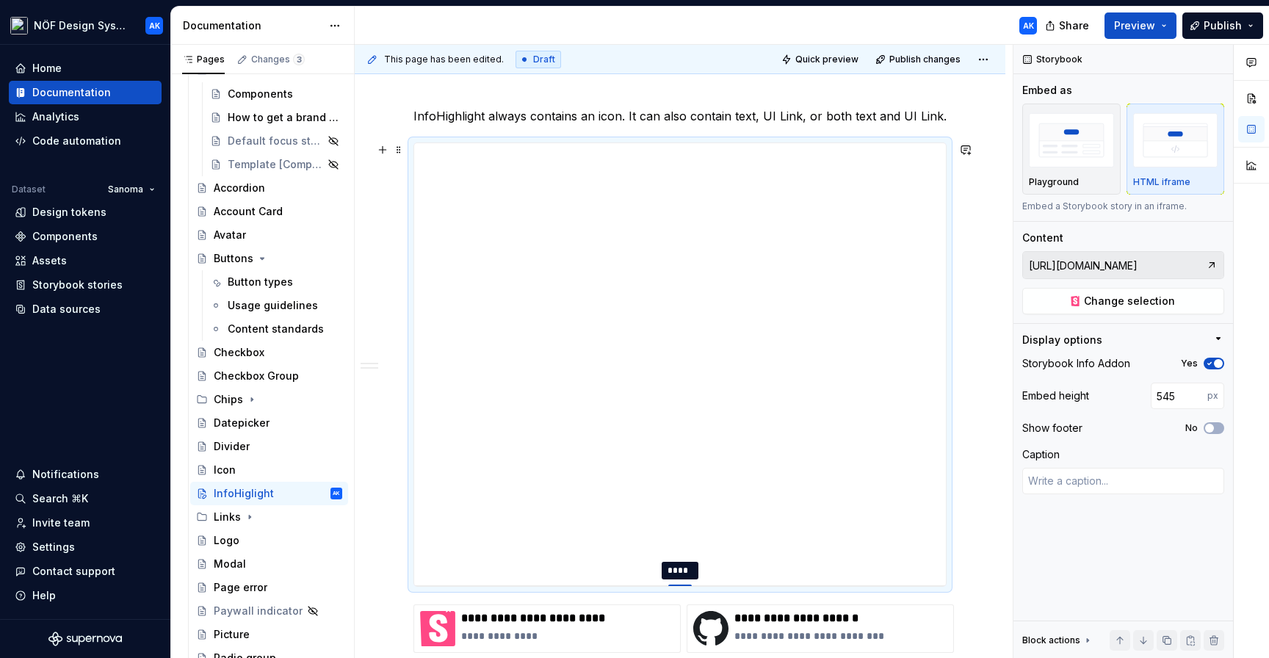
type input "543"
type textarea "*"
type input "542"
type textarea "*"
type input "540"
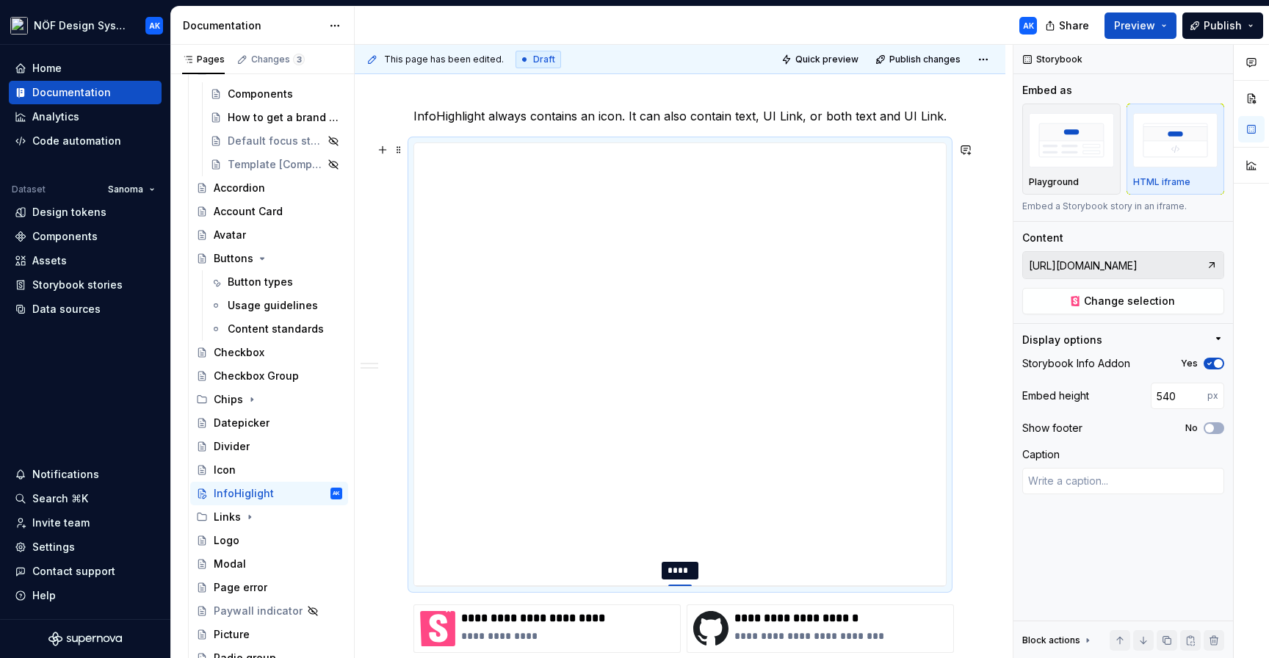
type textarea "*"
type input "538"
type textarea "*"
type input "537"
type textarea "*"
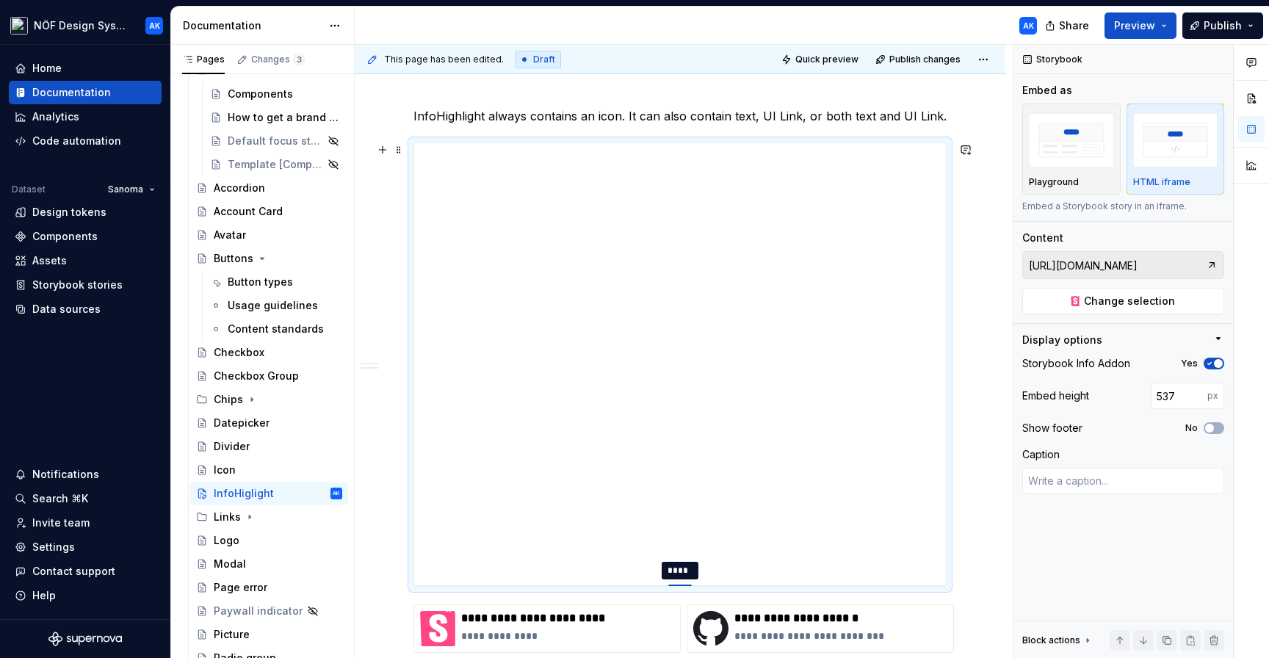
type input "535"
type textarea "*"
type input "534"
type textarea "*"
type input "533"
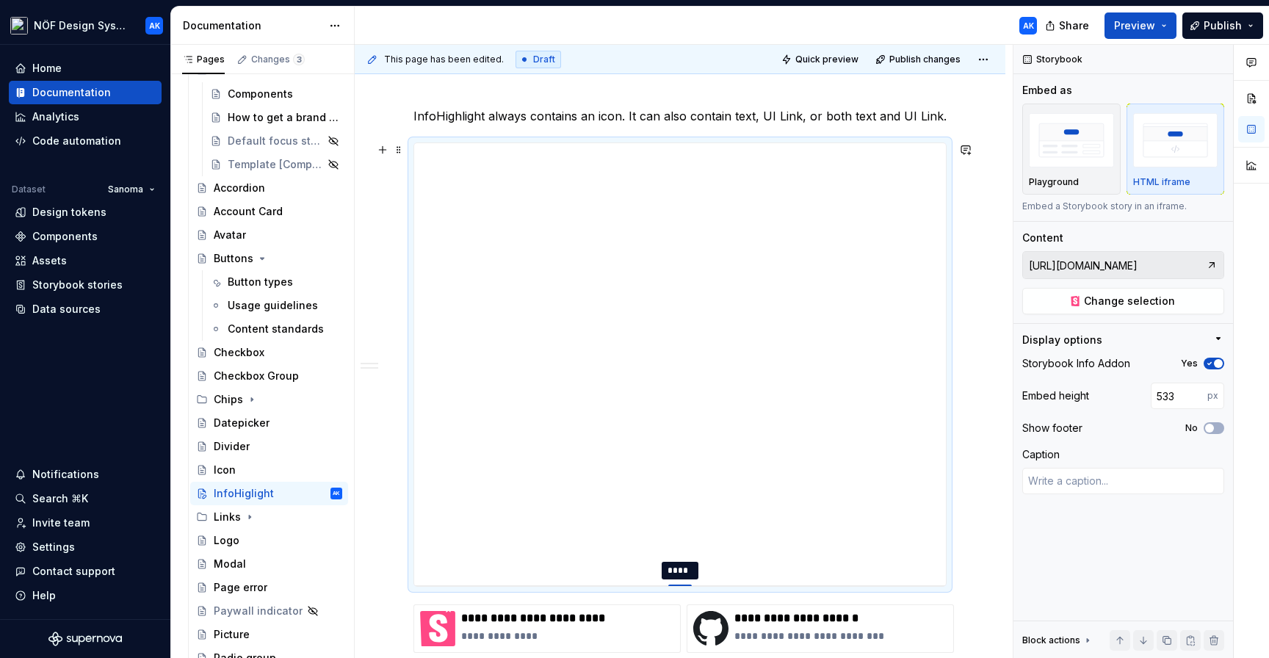
type textarea "*"
type input "532"
type textarea "*"
type input "531"
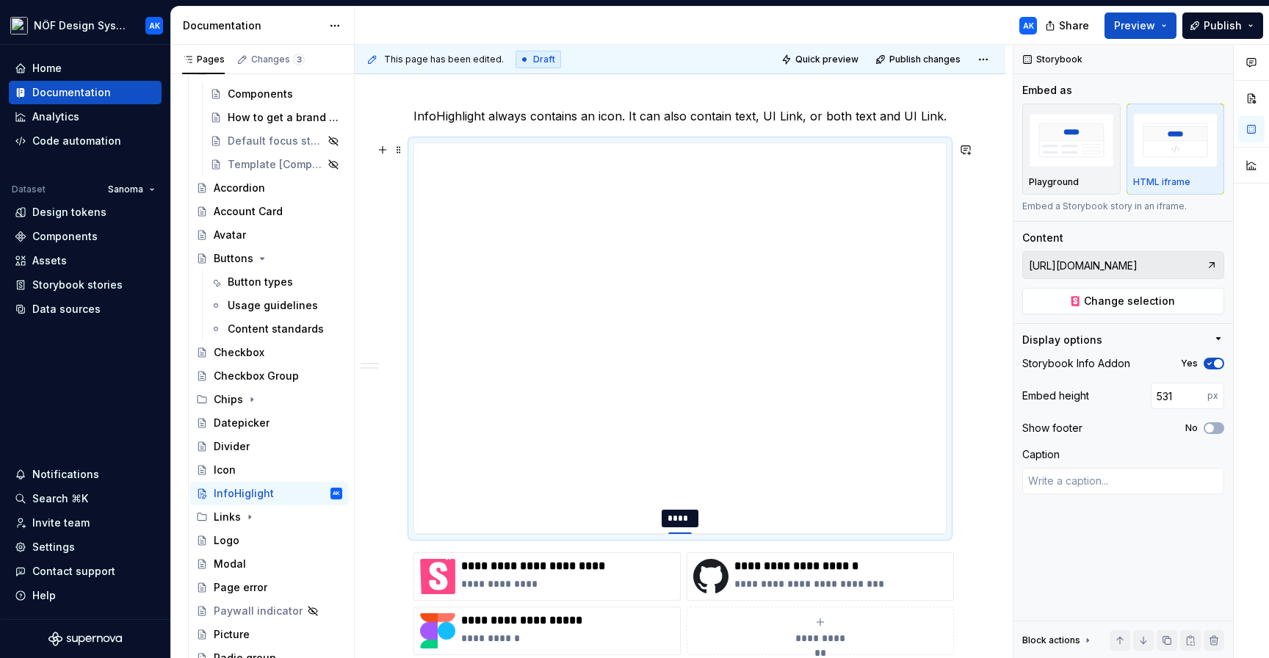
type textarea "*"
type input "530"
type textarea "*"
type input "529"
type textarea "*"
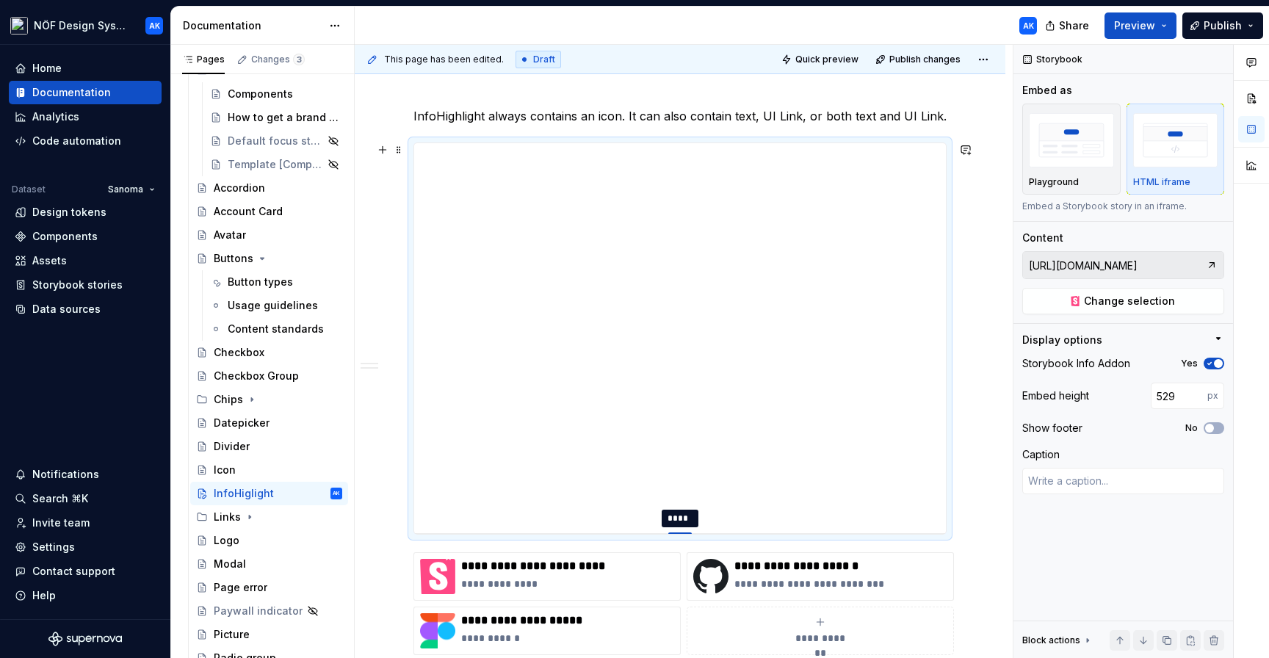
type input "528"
type textarea "*"
type input "527"
type textarea "*"
type input "525"
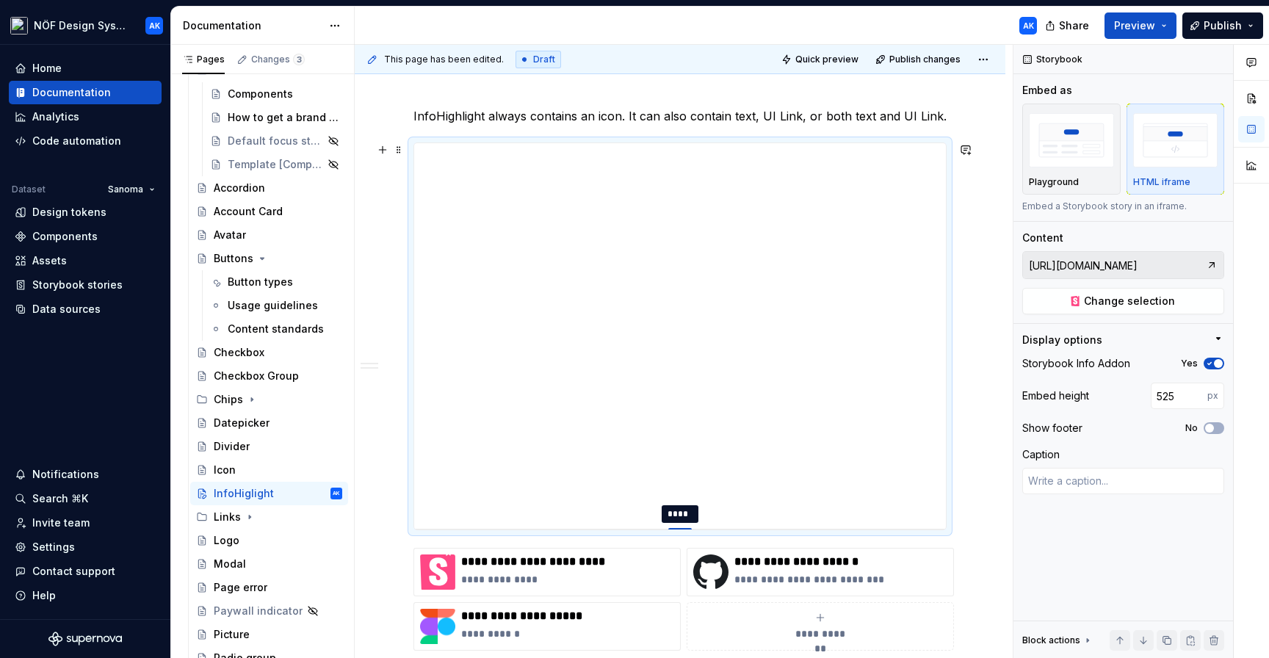
type textarea "*"
type input "523"
type textarea "*"
type input "522"
type textarea "*"
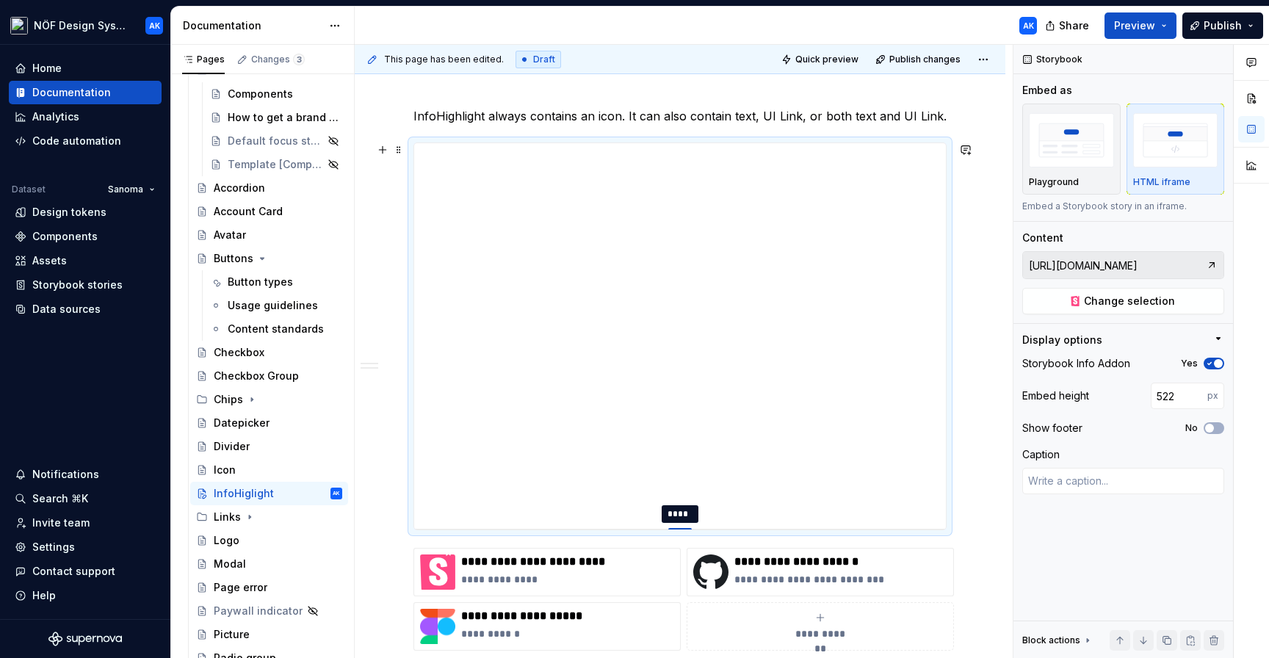
type input "521"
type textarea "*"
type input "520"
type textarea "*"
type input "518"
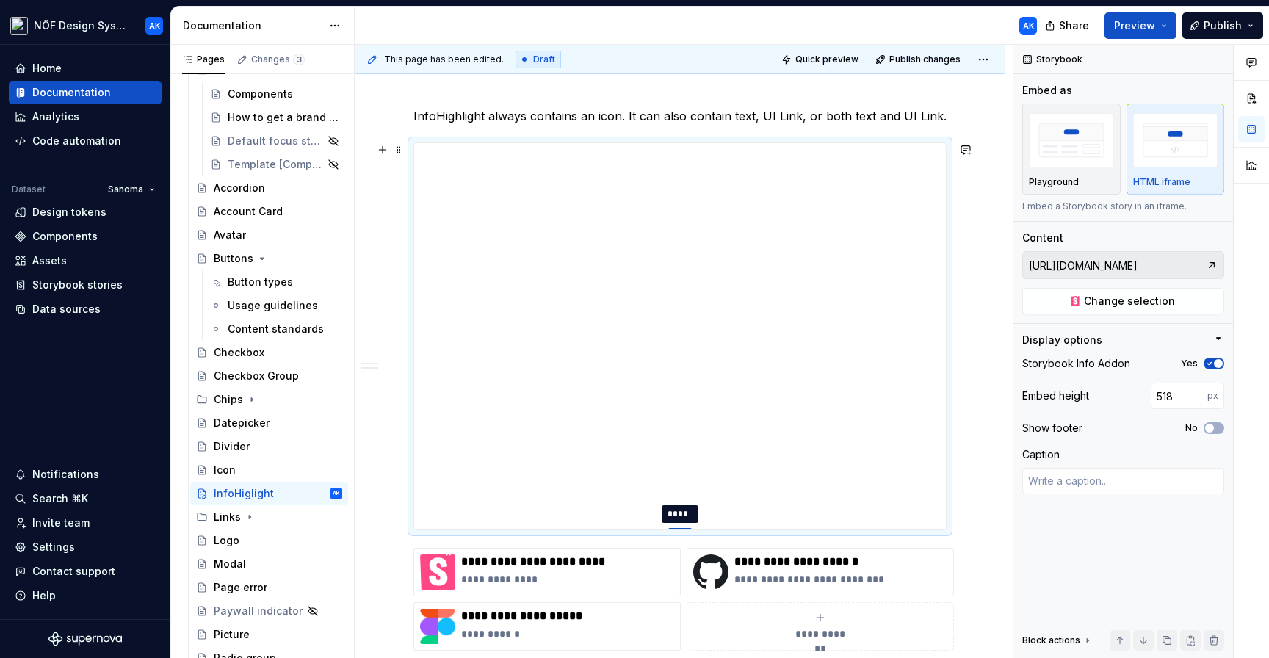
type textarea "*"
type input "517"
type textarea "*"
type input "513"
type textarea "*"
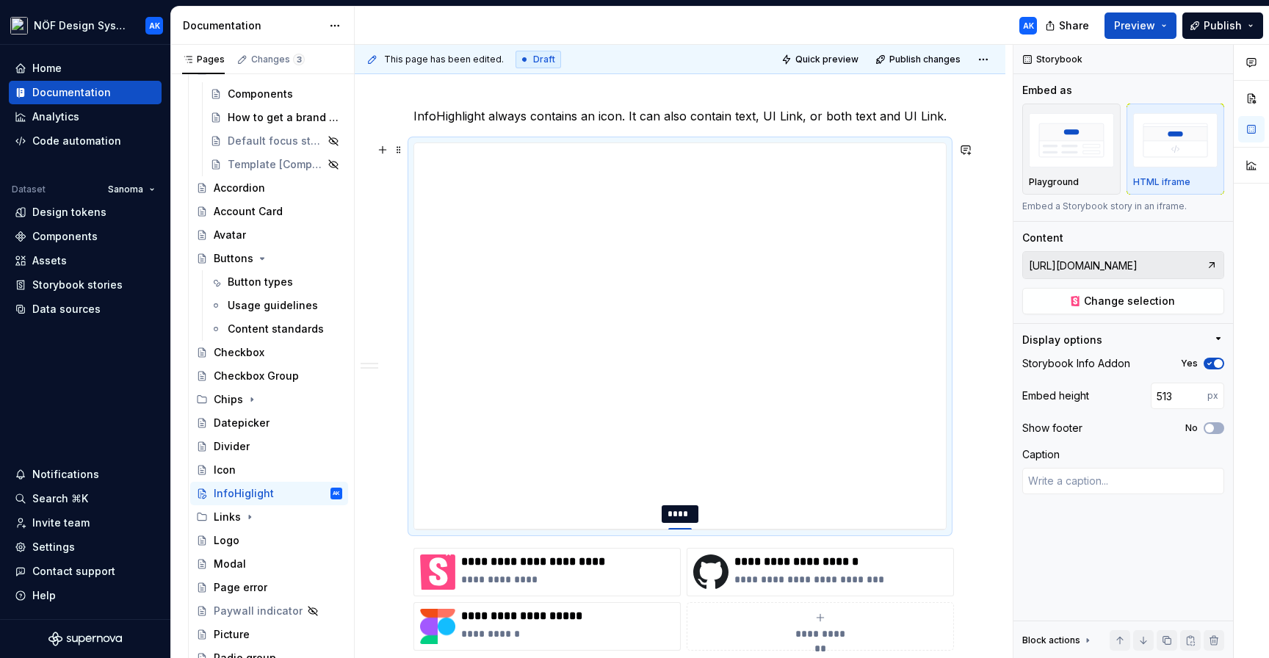
type input "512"
type textarea "*"
type input "511"
type textarea "*"
type input "510"
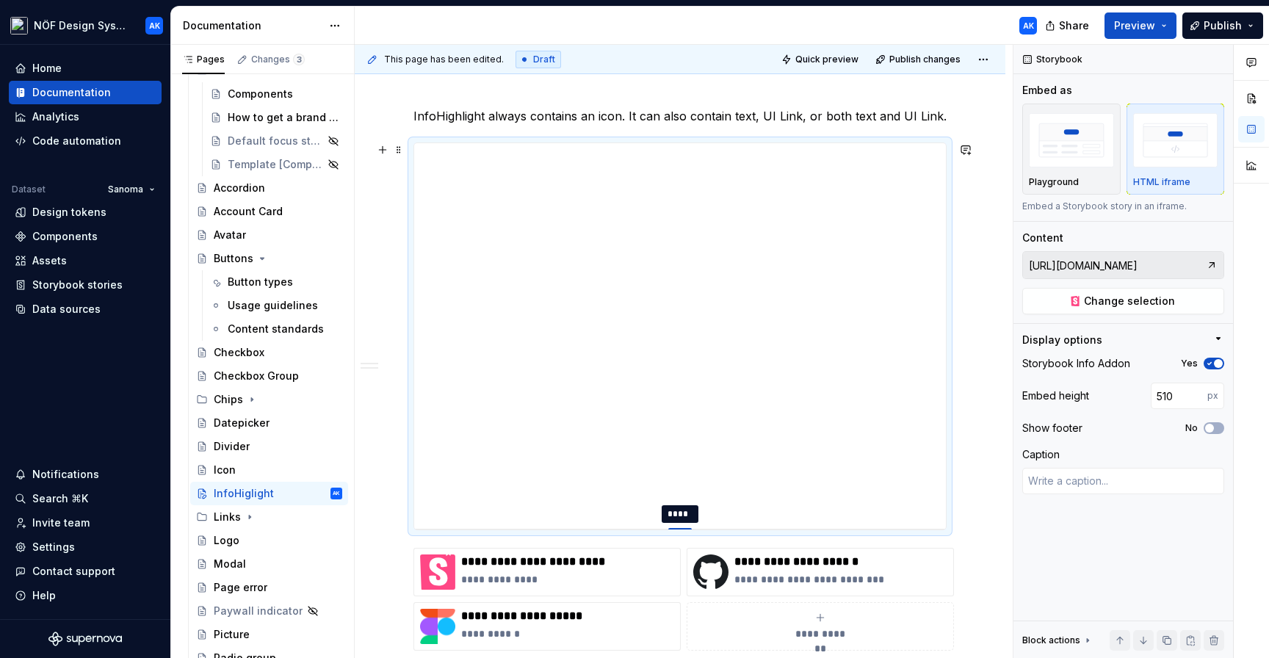
type textarea "*"
type input "509"
type textarea "*"
type input "508"
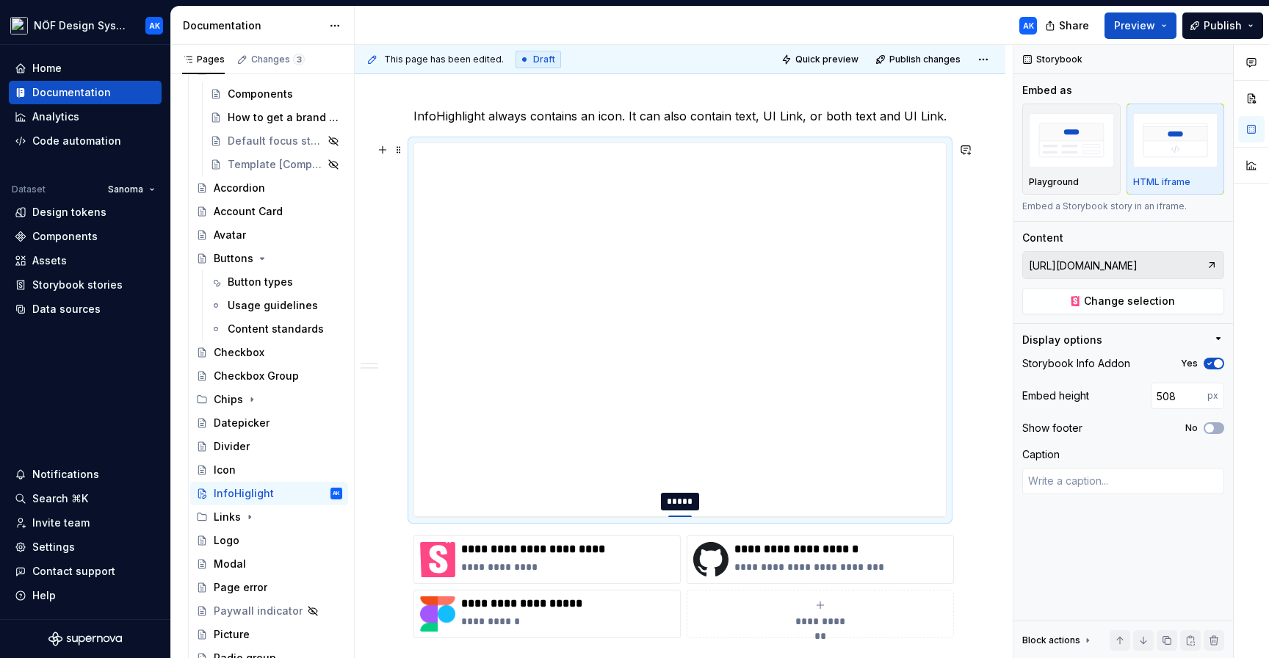
type textarea "*"
type input "507"
type textarea "*"
type input "506"
type textarea "*"
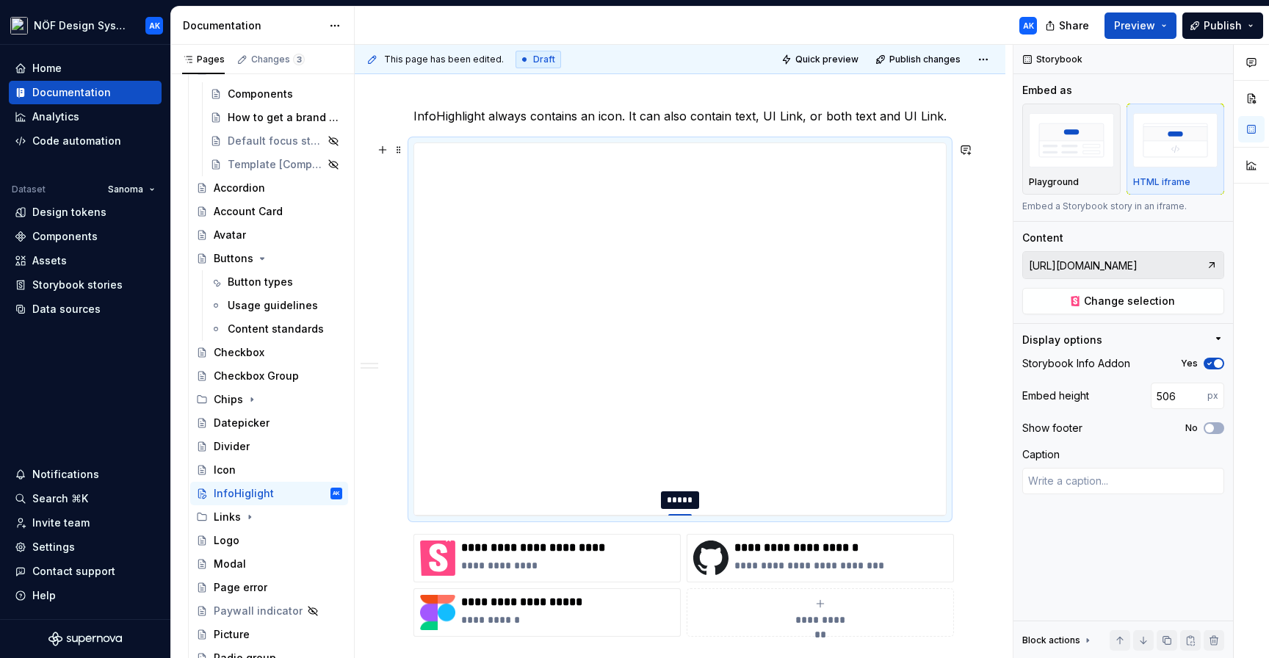
type input "505"
type textarea "*"
type input "503"
type textarea "*"
type input "502"
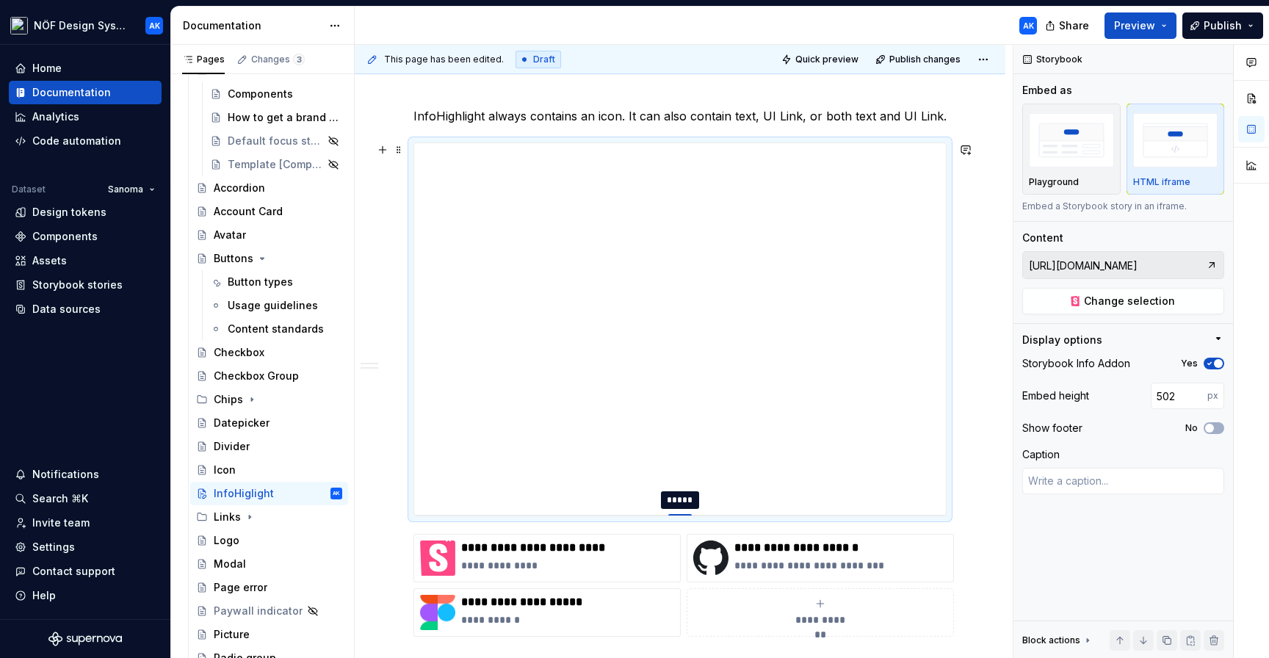
type textarea "*"
type input "501"
type textarea "*"
type input "500"
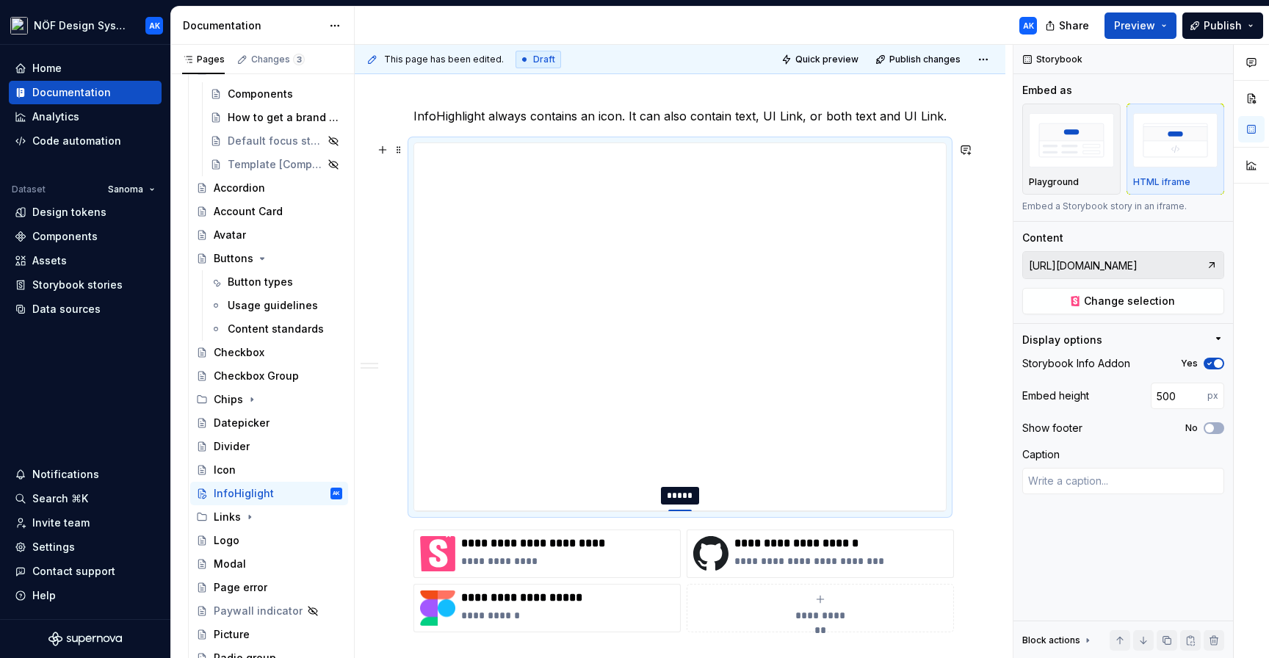
type textarea "*"
type input "499"
type textarea "*"
type input "498"
type textarea "*"
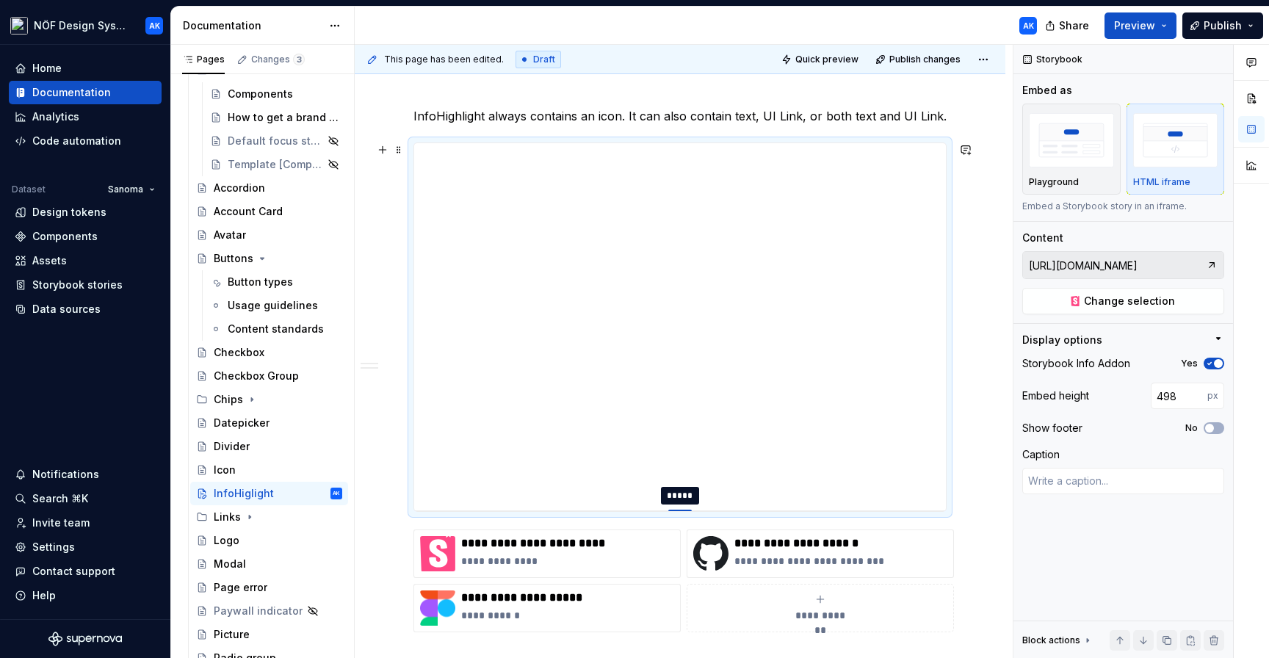
type input "492"
type textarea "*"
type input "488"
type textarea "*"
type input "486"
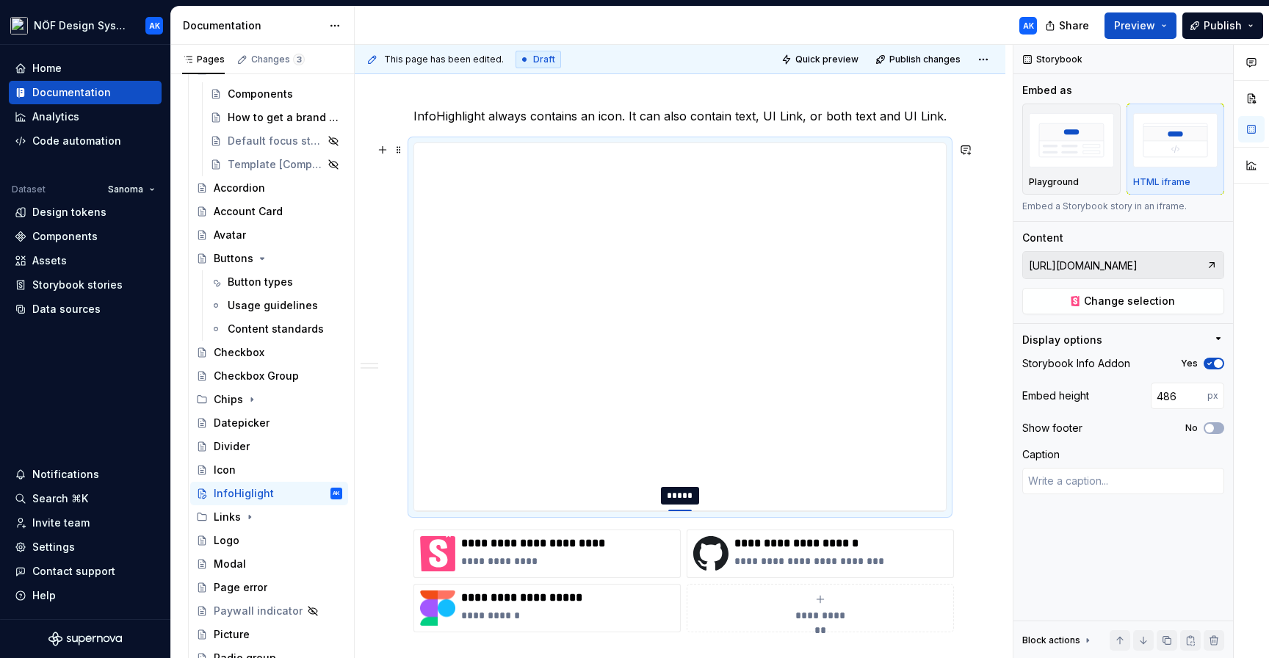
type textarea "*"
type input "485"
type textarea "*"
type input "484"
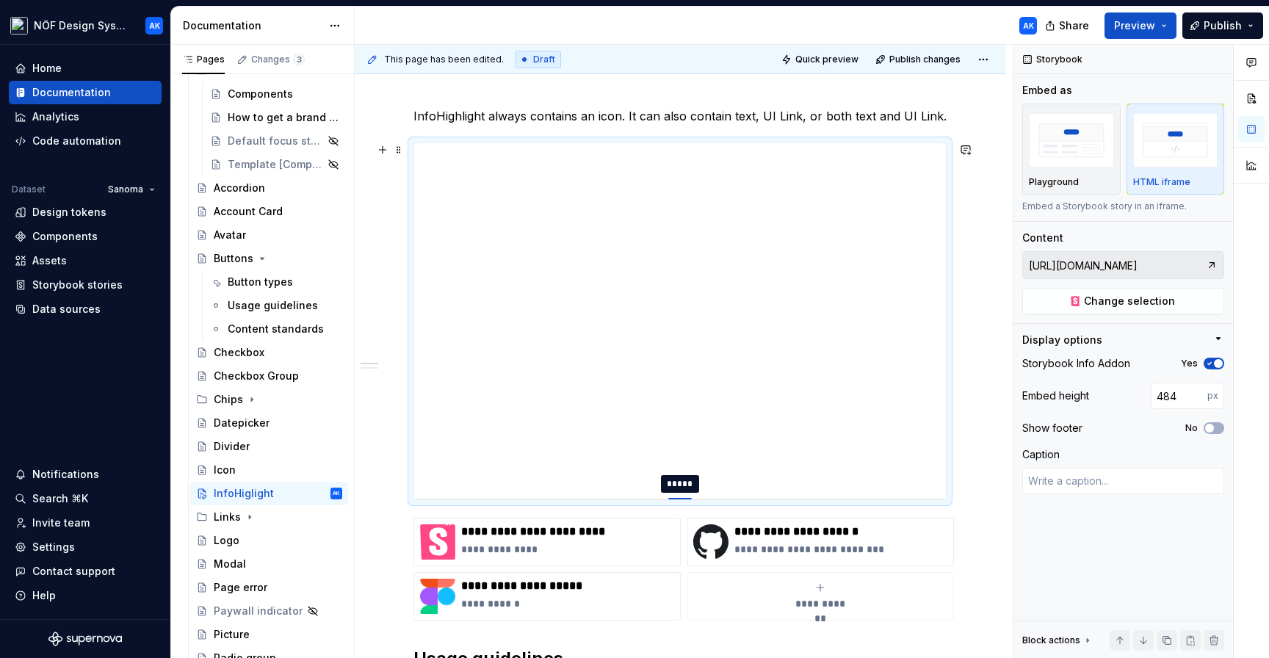
type textarea "*"
type input "485"
type textarea "*"
type input "487"
type textarea "*"
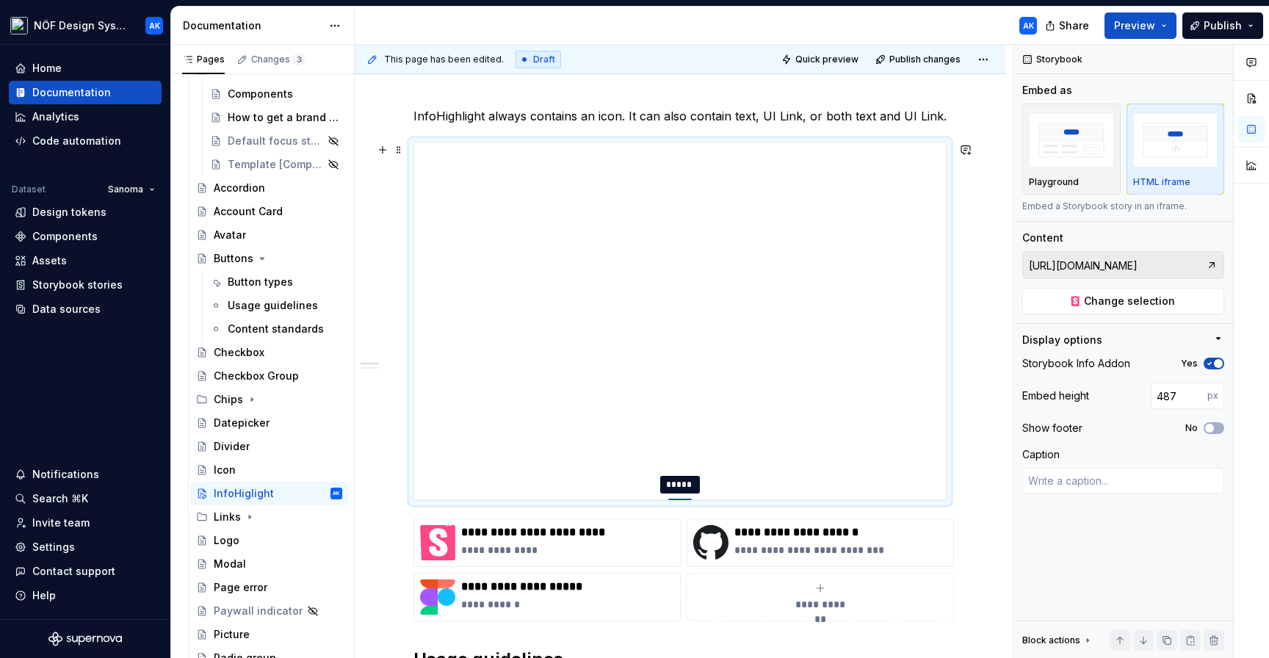
type input "488"
type textarea "*"
type input "489"
type textarea "*"
type input "490"
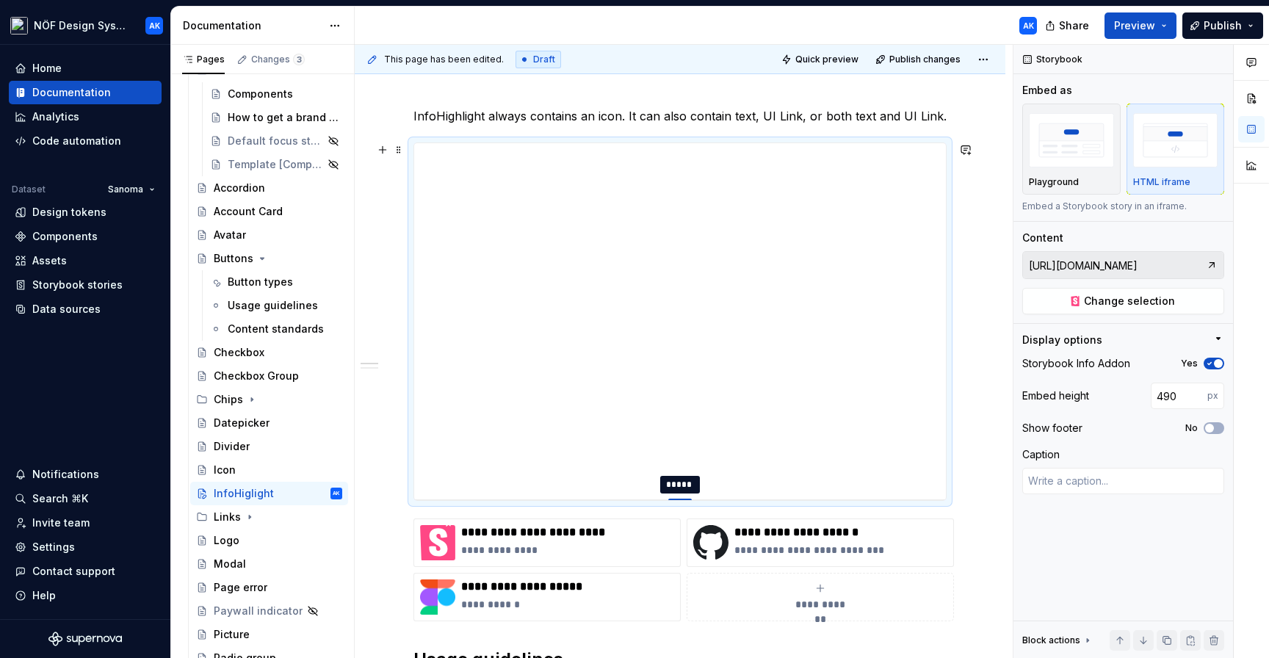
type textarea "*"
type input "491"
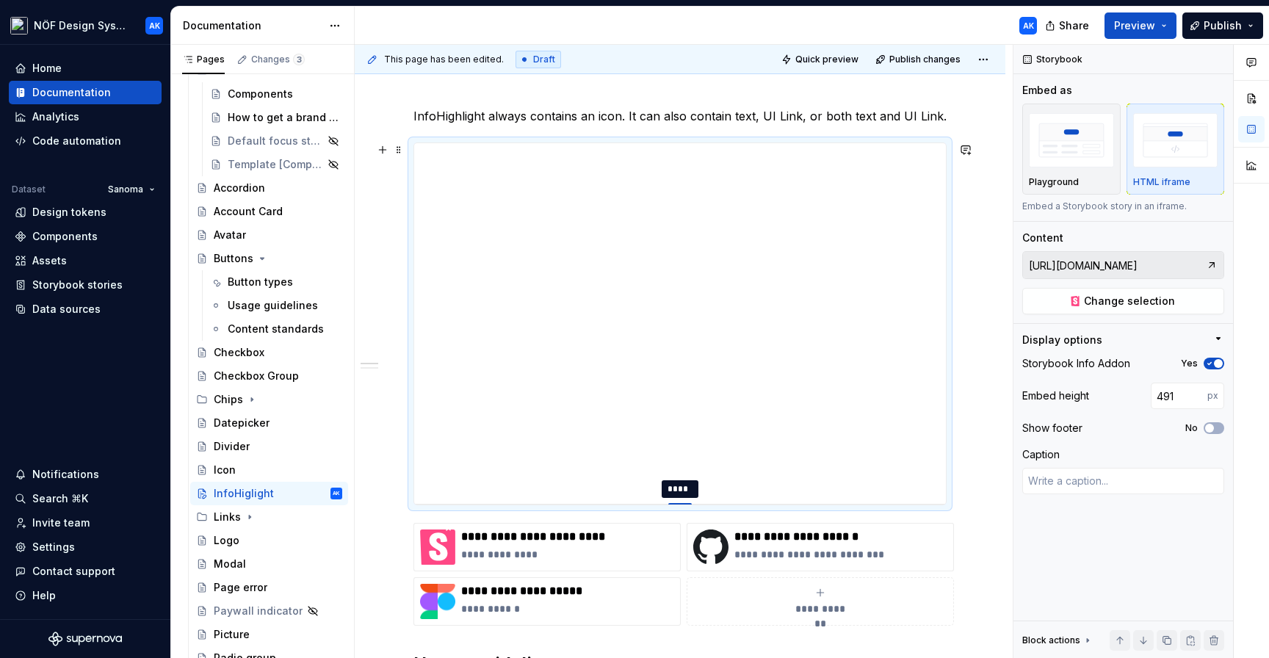
drag, startPoint x: 684, startPoint y: 589, endPoint x: 693, endPoint y: 503, distance: 86.4
click at [692, 503] on div at bounding box center [679, 504] width 23 height 3
type textarea "*"
type input "490"
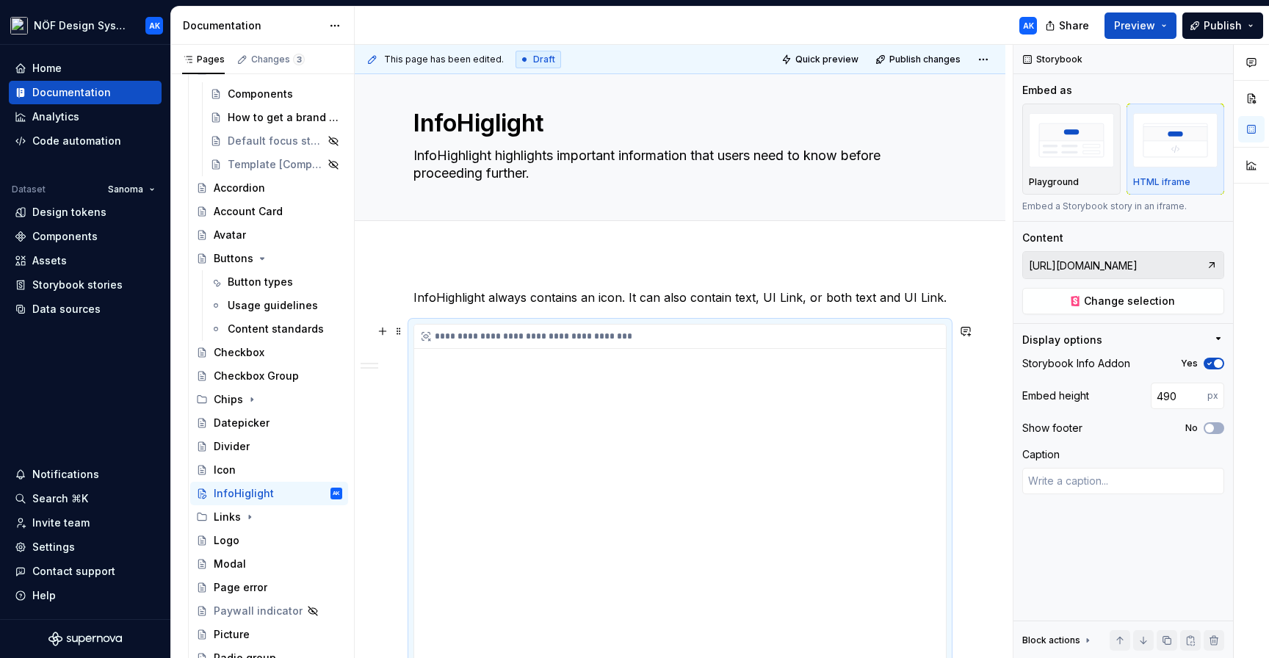
scroll to position [7, 0]
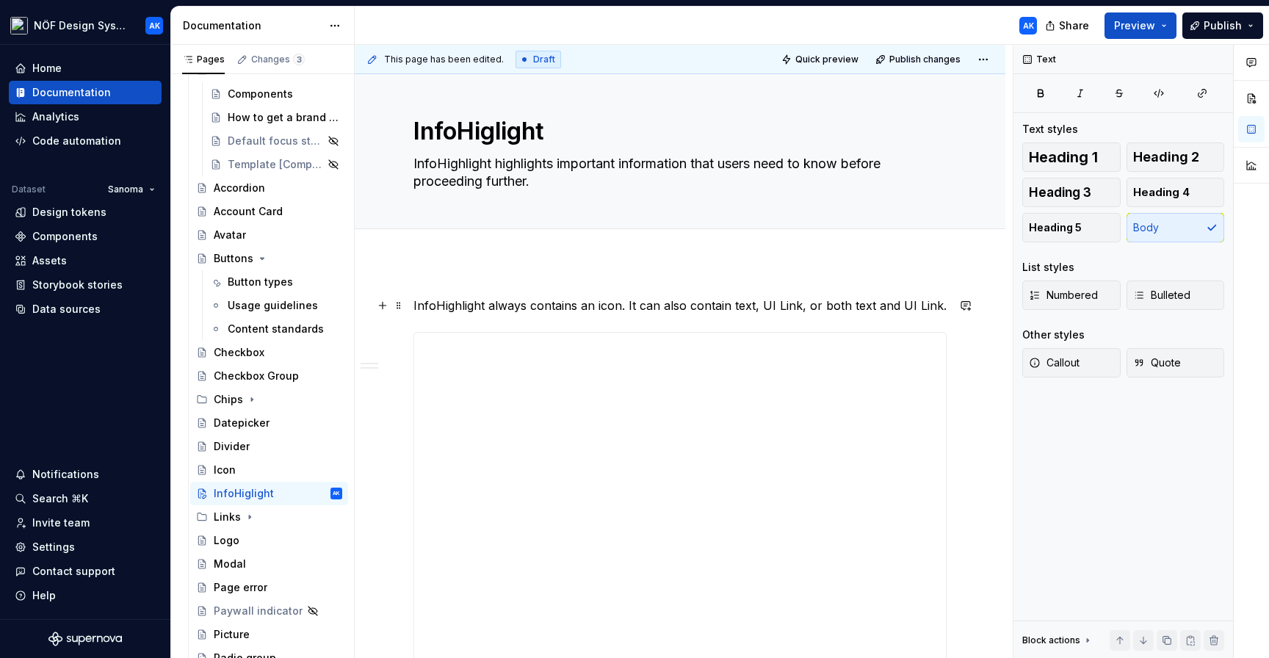
click at [938, 308] on p "InfoHighlight always contains an icon. It can also contain text, UI Link, or bo…" at bounding box center [679, 306] width 533 height 18
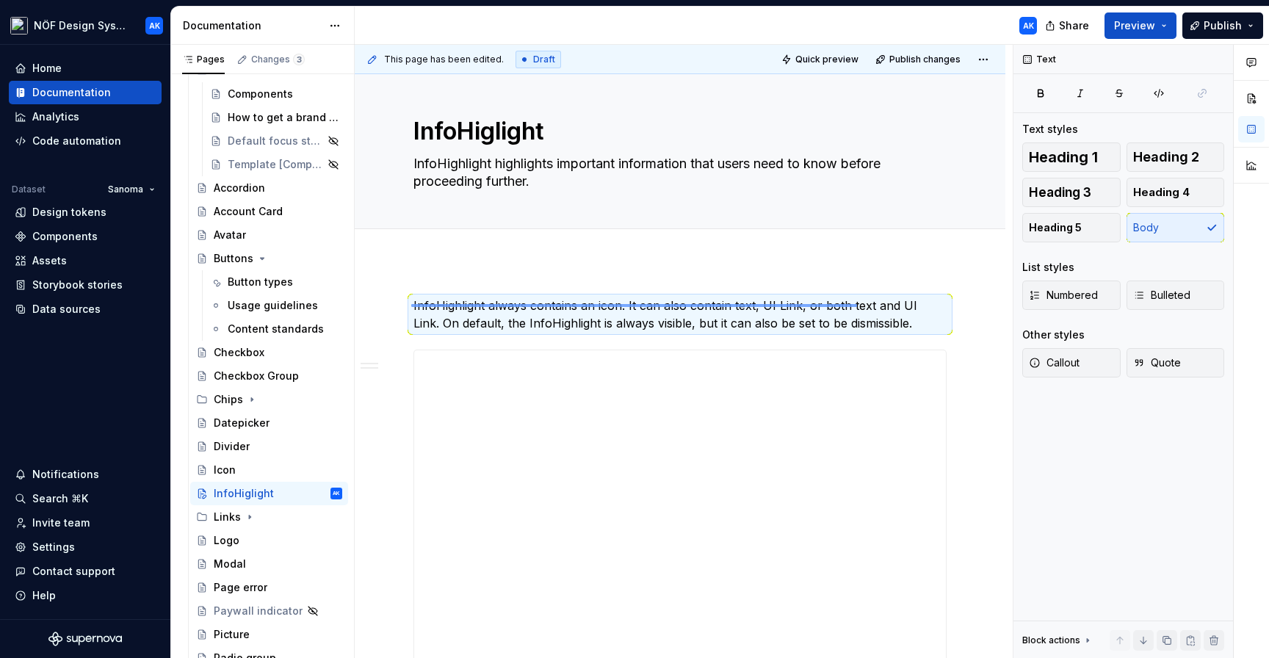
drag, startPoint x: 411, startPoint y: 304, endPoint x: 857, endPoint y: 305, distance: 445.7
click at [857, 305] on div "**********" at bounding box center [684, 352] width 658 height 614
click at [894, 323] on p "InfoHighlight always contains an icon. It can also contain text, UI Link, or bo…" at bounding box center [679, 314] width 533 height 35
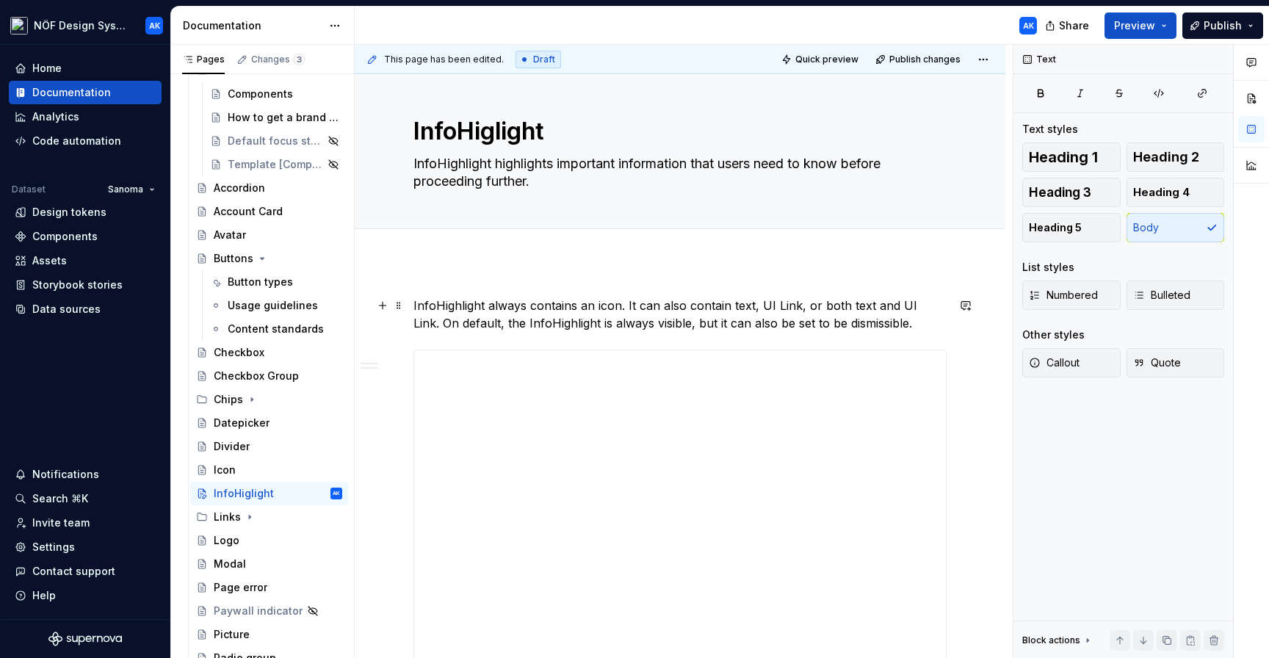
click at [869, 322] on p "InfoHighlight always contains an icon. It can also contain text, UI Link, or bo…" at bounding box center [679, 314] width 533 height 35
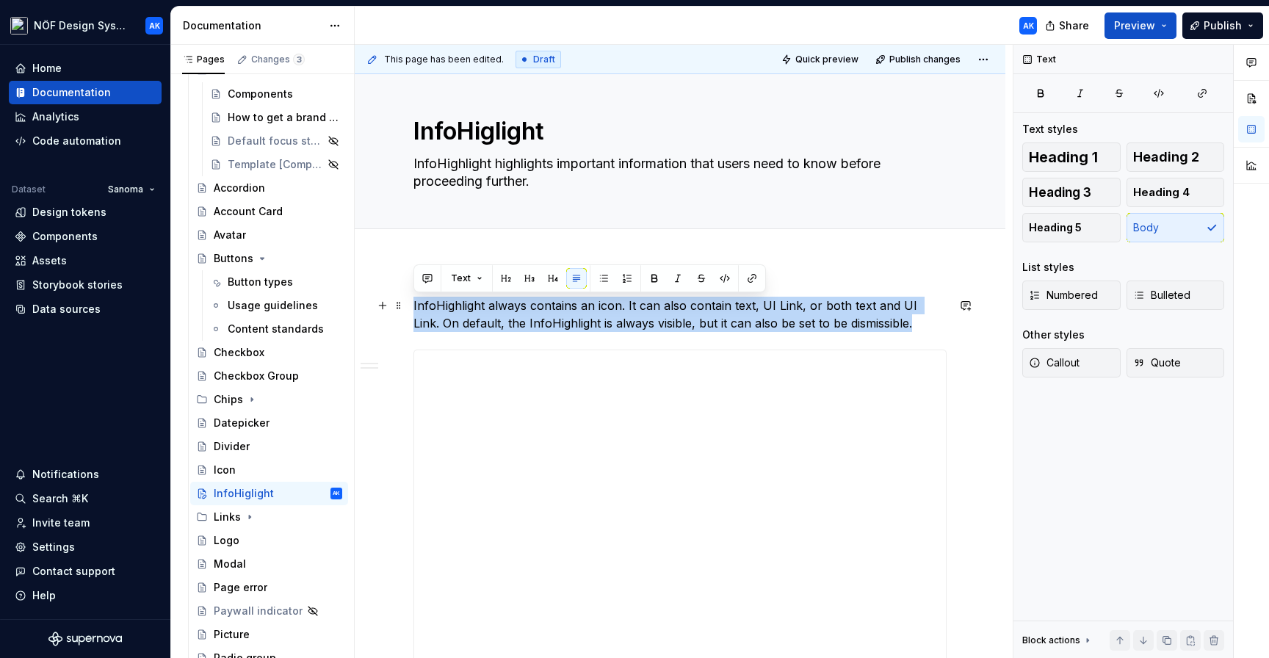
click at [869, 322] on p "InfoHighlight always contains an icon. It can also contain text, UI Link, or bo…" at bounding box center [679, 314] width 533 height 35
copy p "InfoHighlight always contains an icon. It can also contain text, UI Link, or bo…"
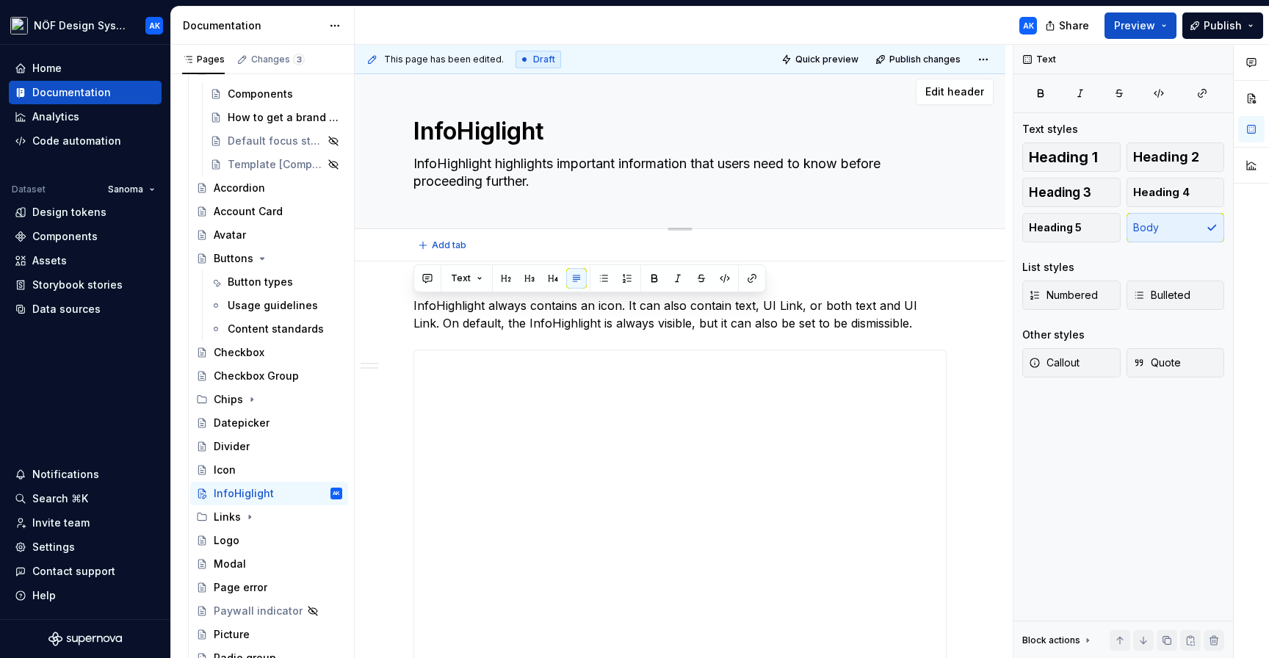
click at [520, 166] on textarea "InfoHighlight highlights important information that users need to know before p…" at bounding box center [676, 172] width 533 height 41
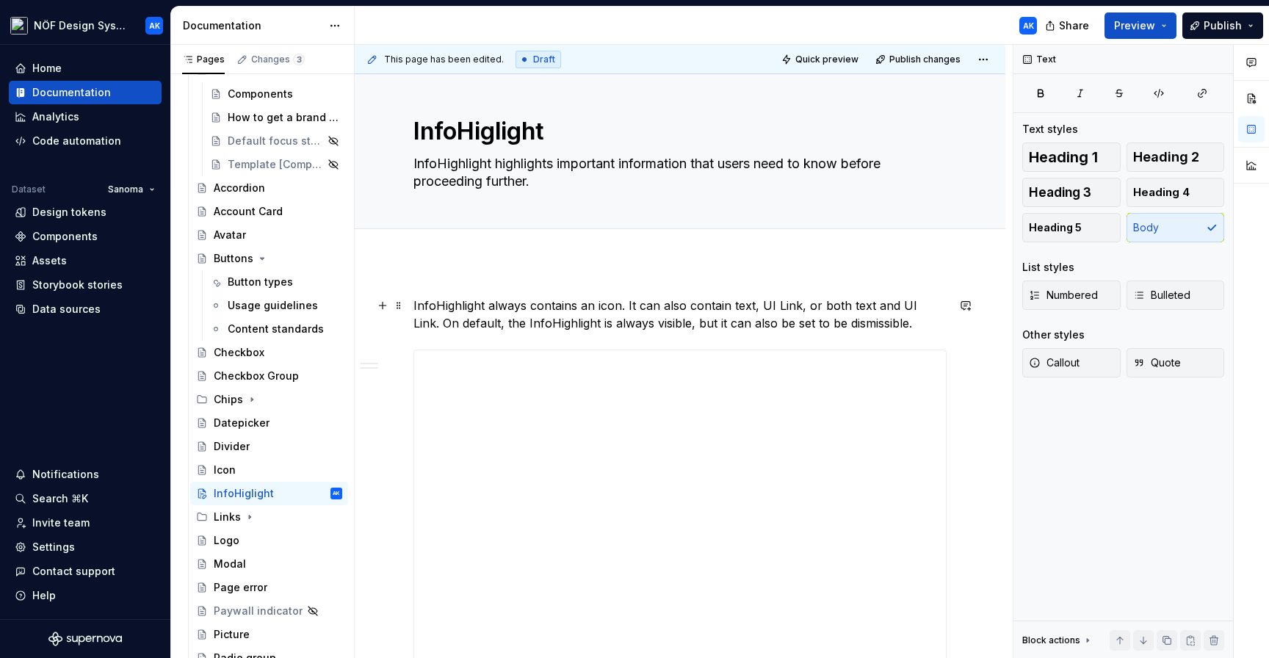
click at [548, 325] on p "InfoHighlight always contains an icon. It can also contain text, UI Link, or bo…" at bounding box center [679, 314] width 533 height 35
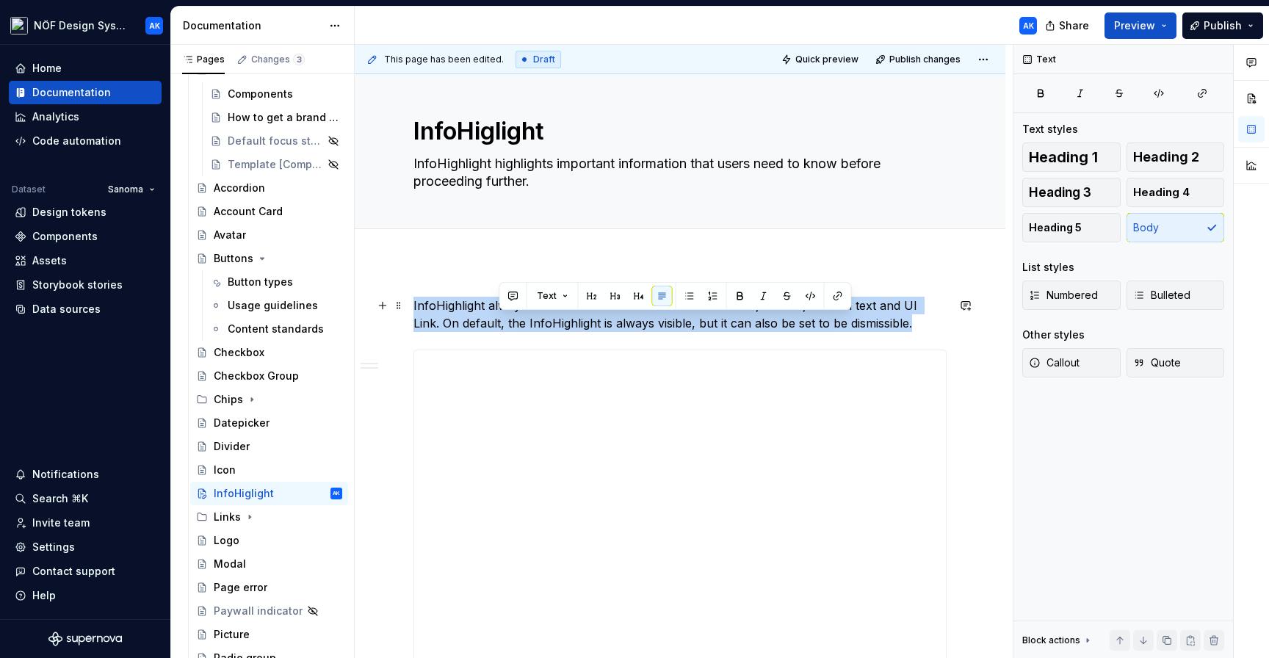
click at [548, 325] on p "InfoHighlight always contains an icon. It can also contain text, UI Link, or bo…" at bounding box center [679, 314] width 533 height 35
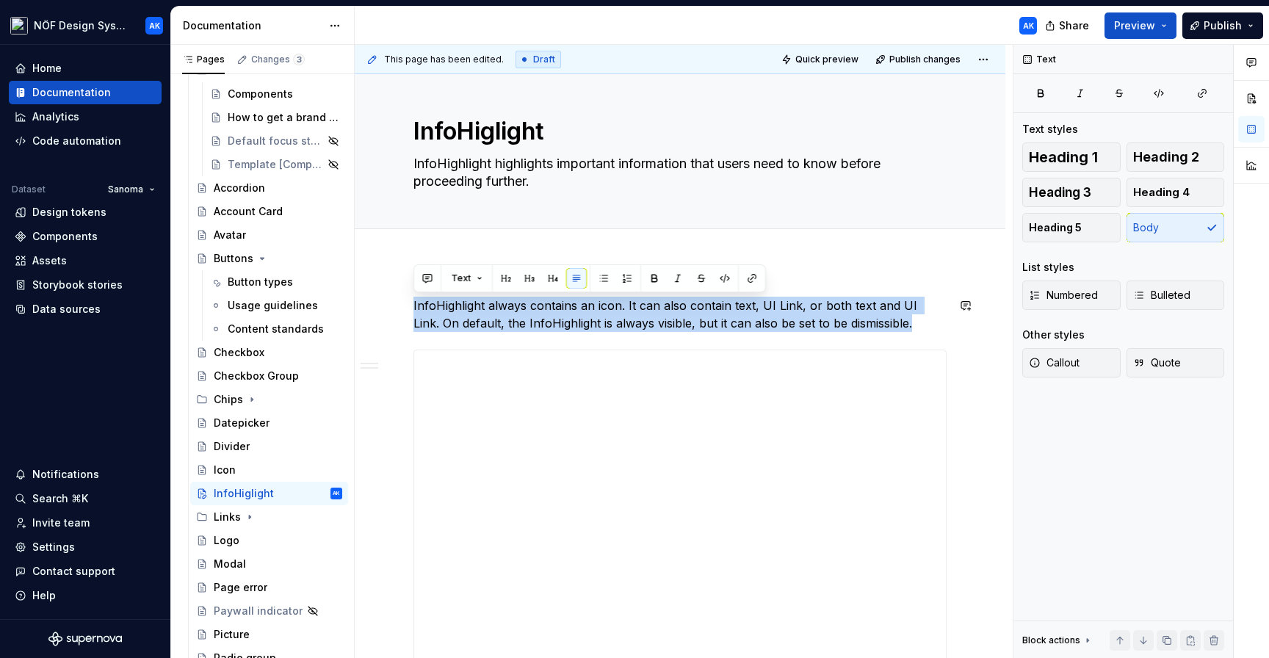
copy p "InfoHighlight always contains an icon. It can also contain text, UI Link, or bo…"
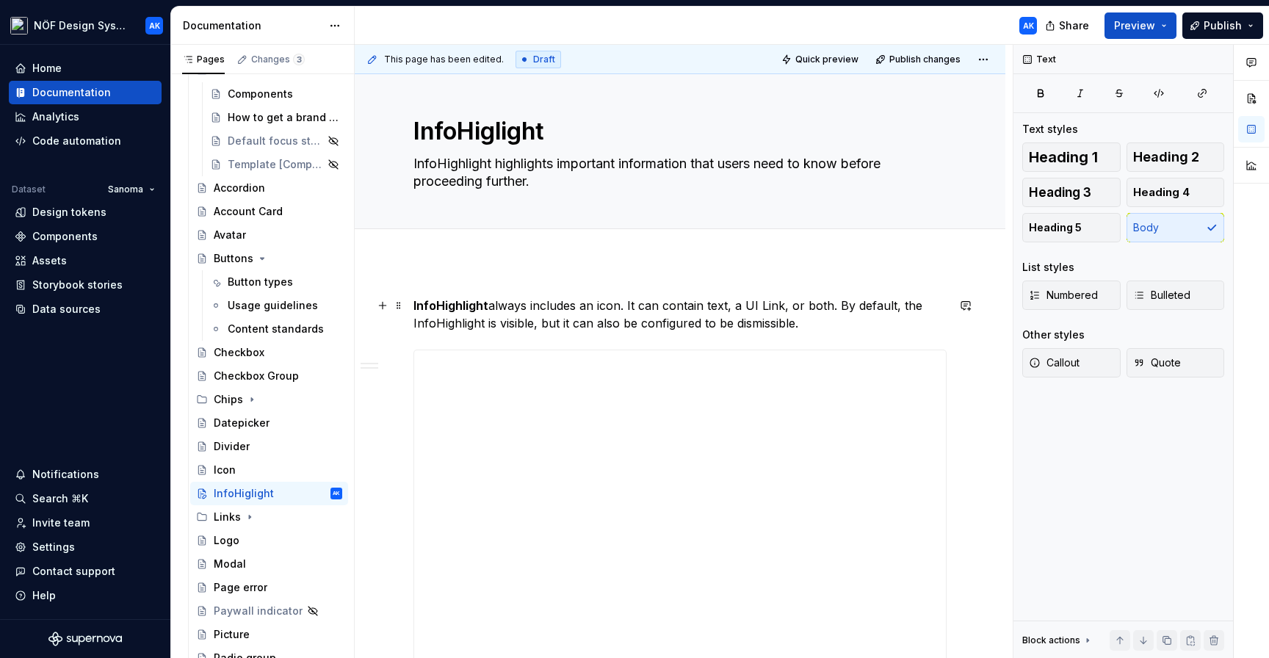
click at [739, 305] on p "InfoHighlight always includes an icon. It can contain text, a UI Link, or both.…" at bounding box center [679, 314] width 533 height 35
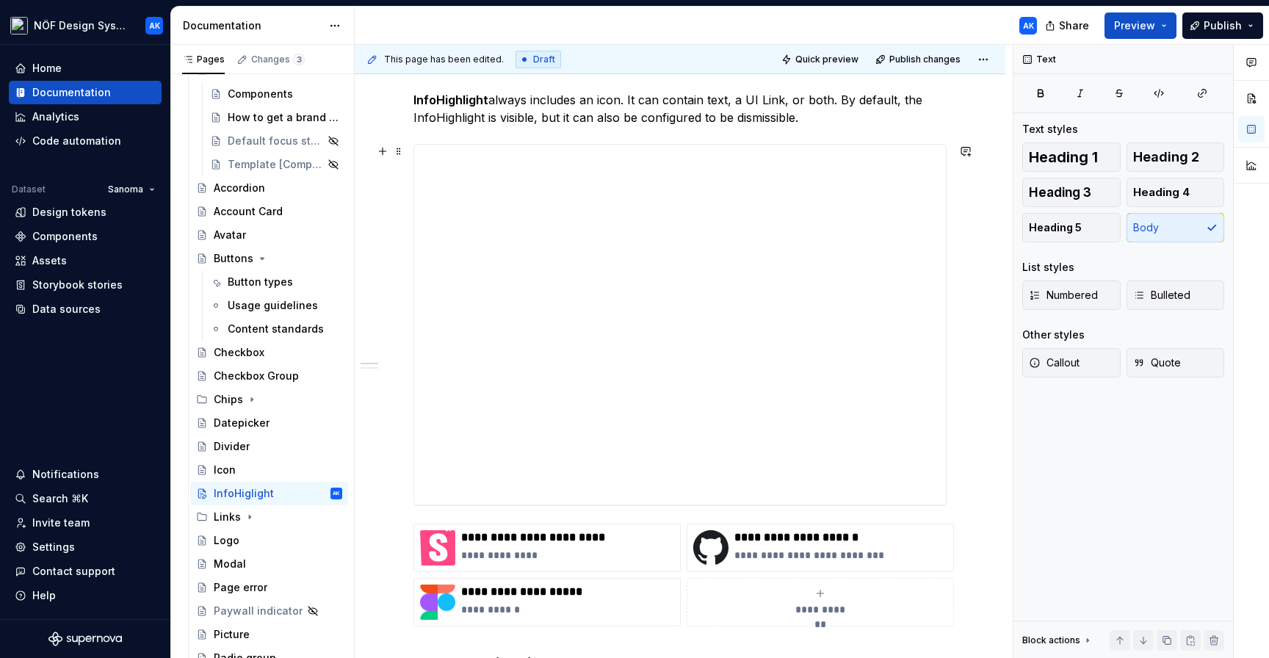
scroll to position [245, 0]
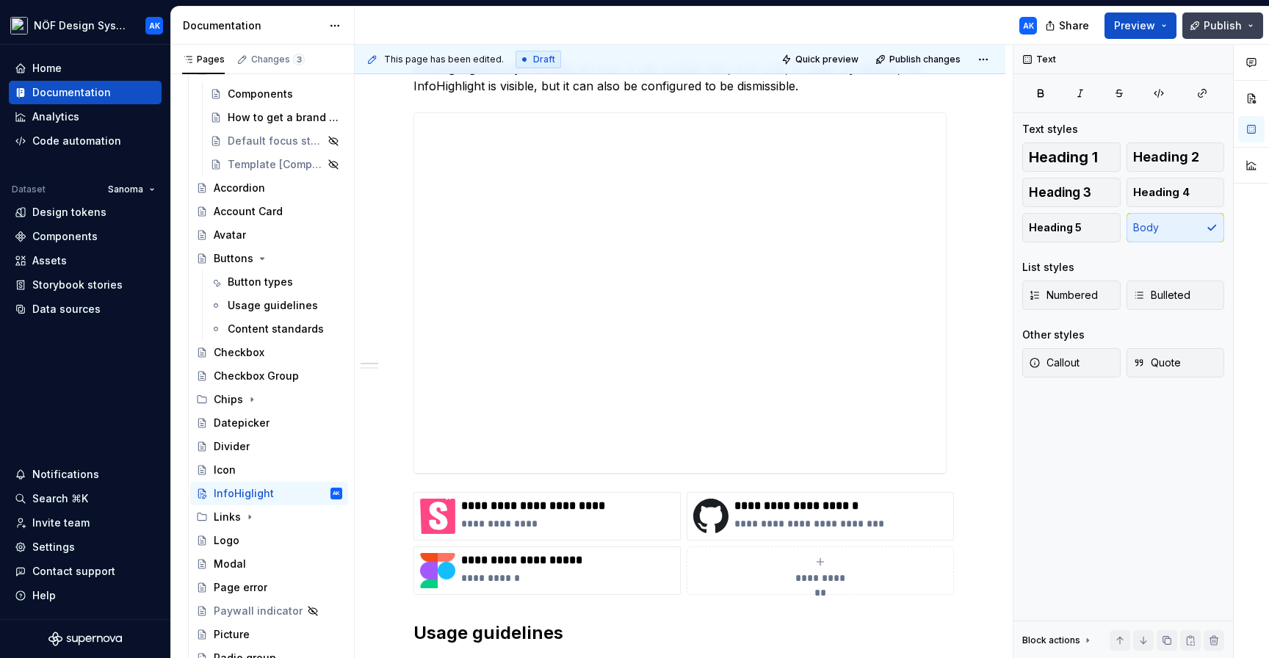
click at [1219, 32] on span "Publish" at bounding box center [1222, 25] width 38 height 15
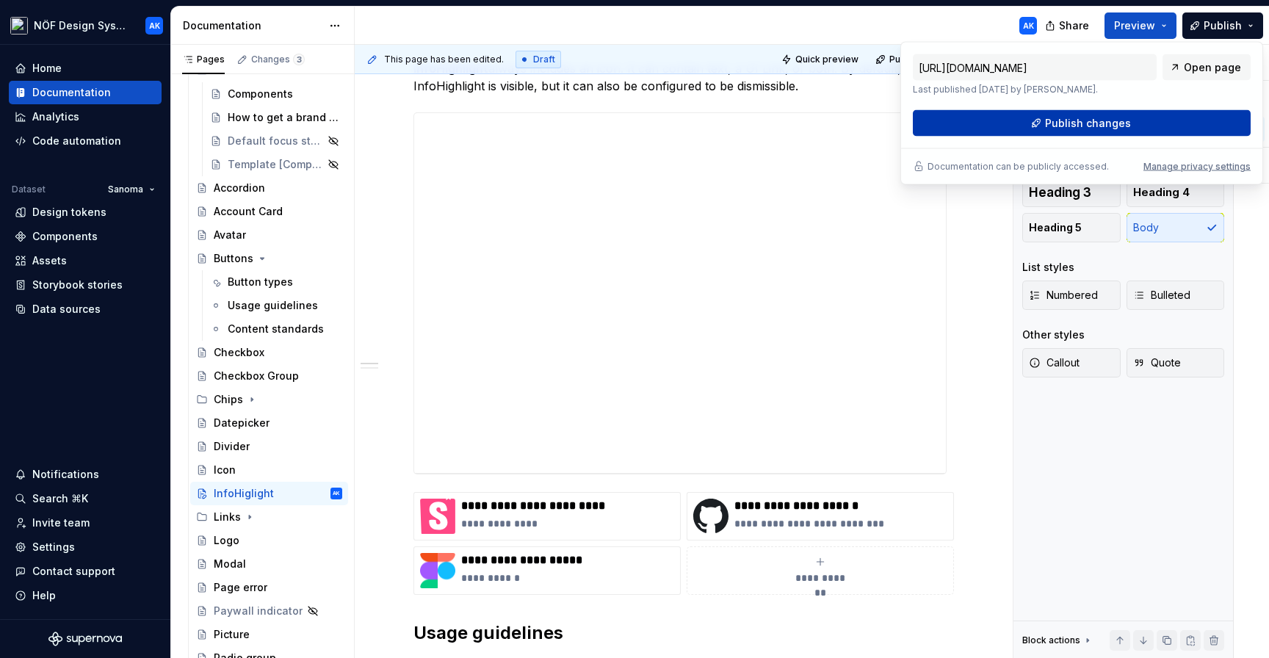
click at [1140, 115] on button "Publish changes" at bounding box center [1082, 123] width 338 height 26
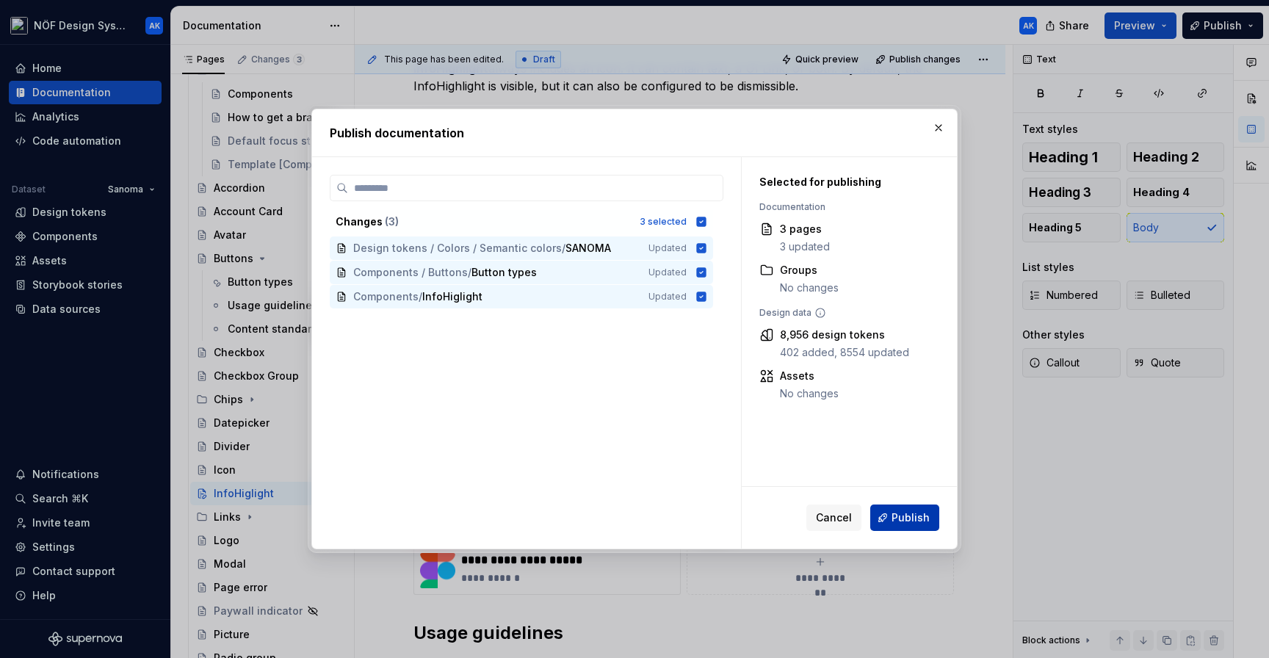
click at [903, 511] on span "Publish" at bounding box center [910, 517] width 38 height 15
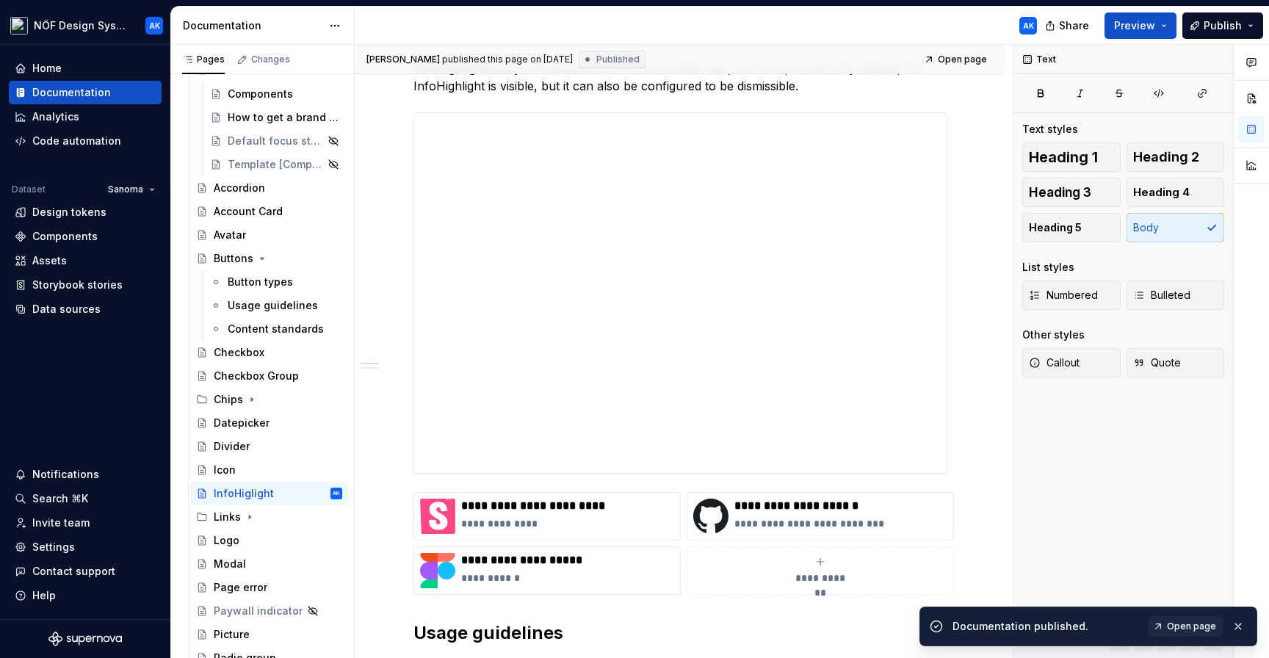
type textarea "*"
